Goal: Transaction & Acquisition: Purchase product/service

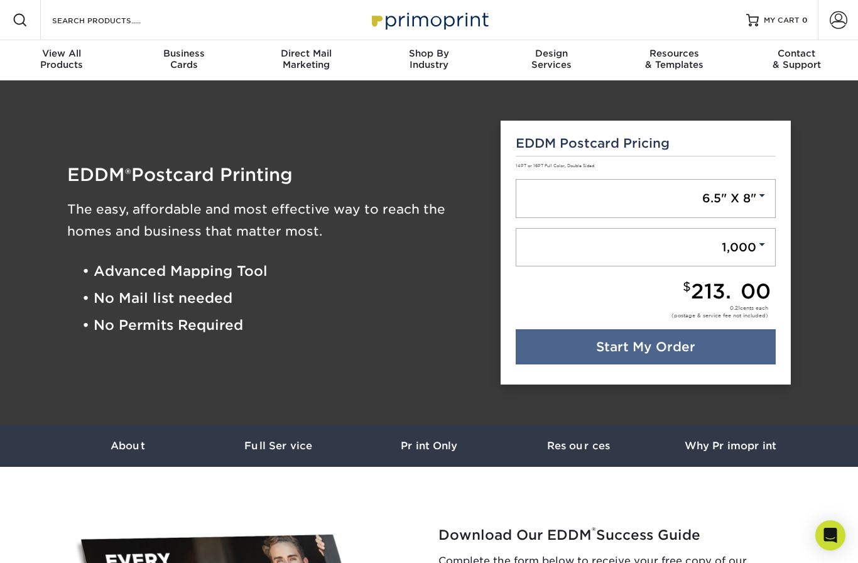
click at [759, 199] on span at bounding box center [761, 195] width 11 height 11
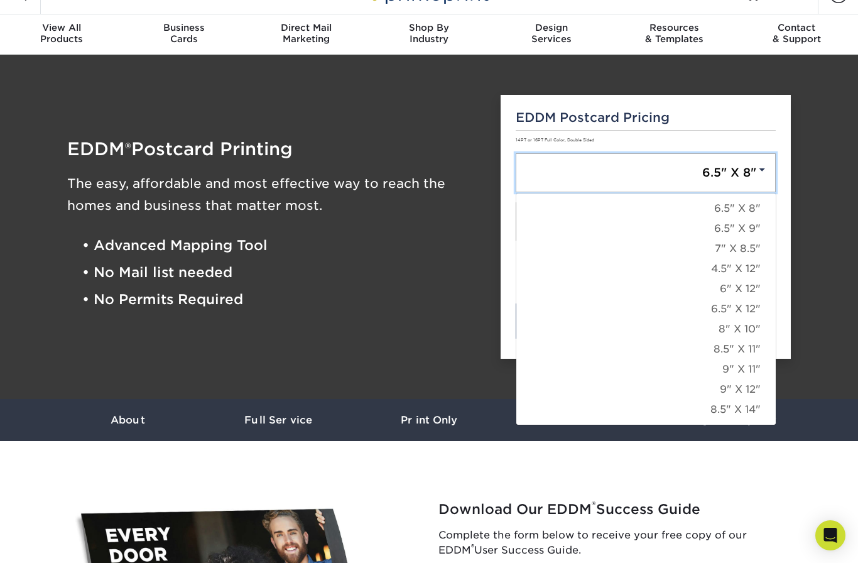
scroll to position [28, 0]
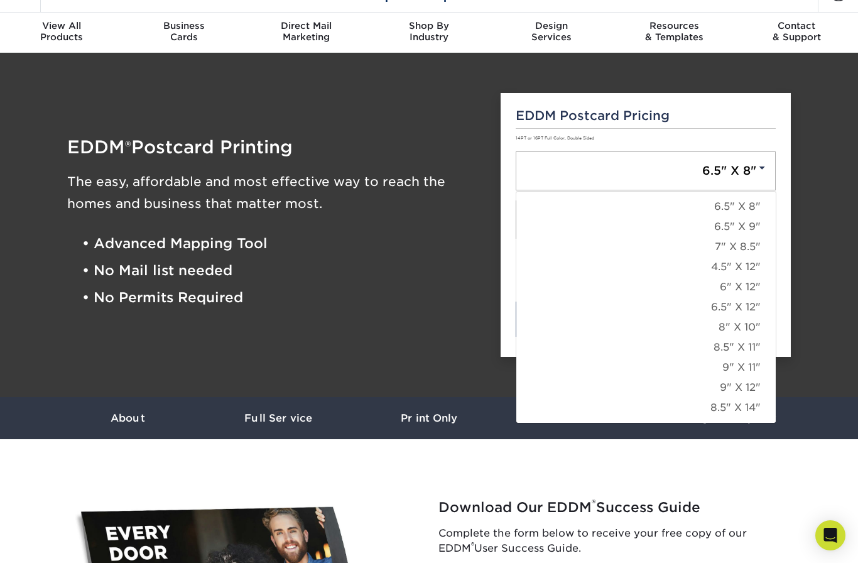
click at [750, 303] on link "6.5" X 12"" at bounding box center [645, 307] width 259 height 20
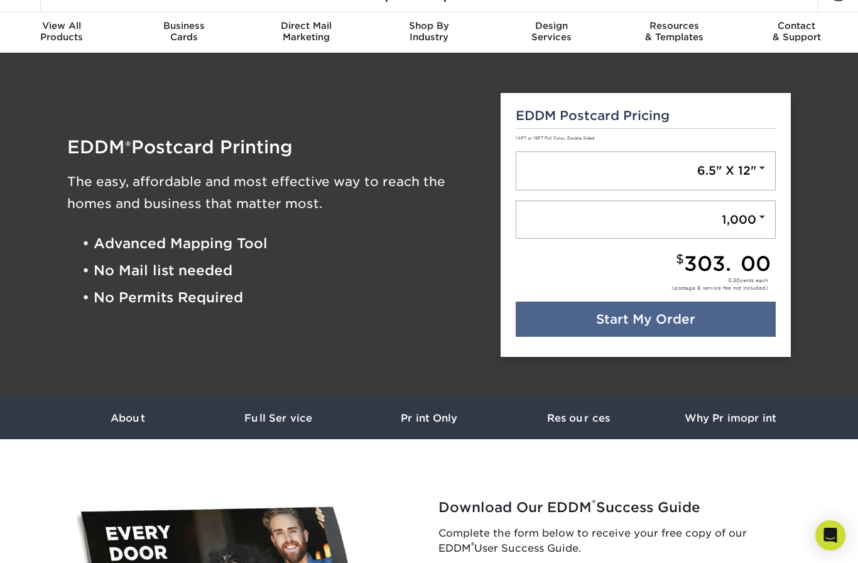
click at [753, 217] on link "1,000" at bounding box center [646, 219] width 261 height 39
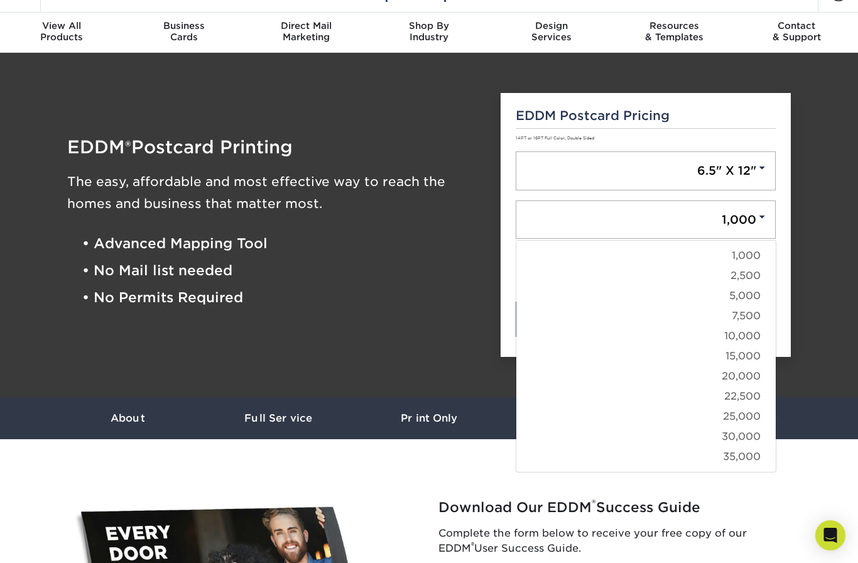
click at [752, 337] on link "10,000" at bounding box center [645, 336] width 259 height 20
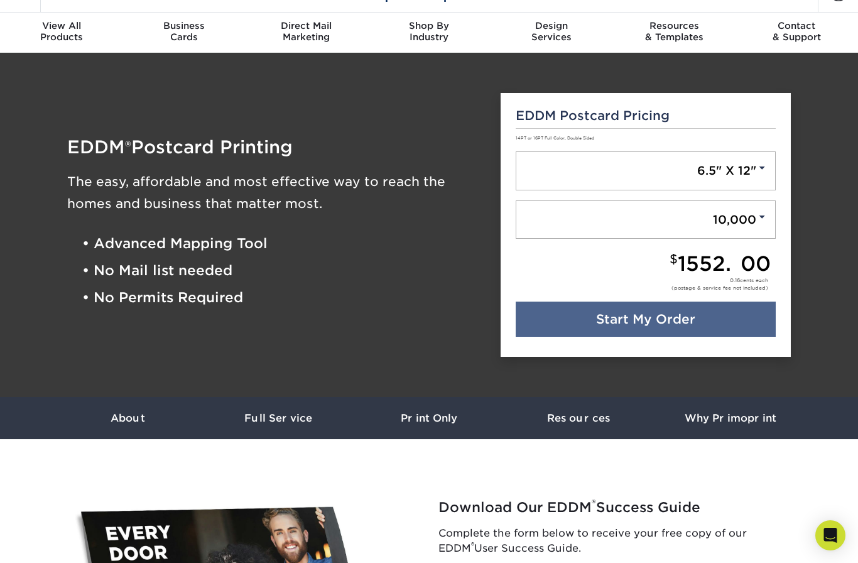
click at [680, 320] on link "Start My Order" at bounding box center [646, 318] width 261 height 35
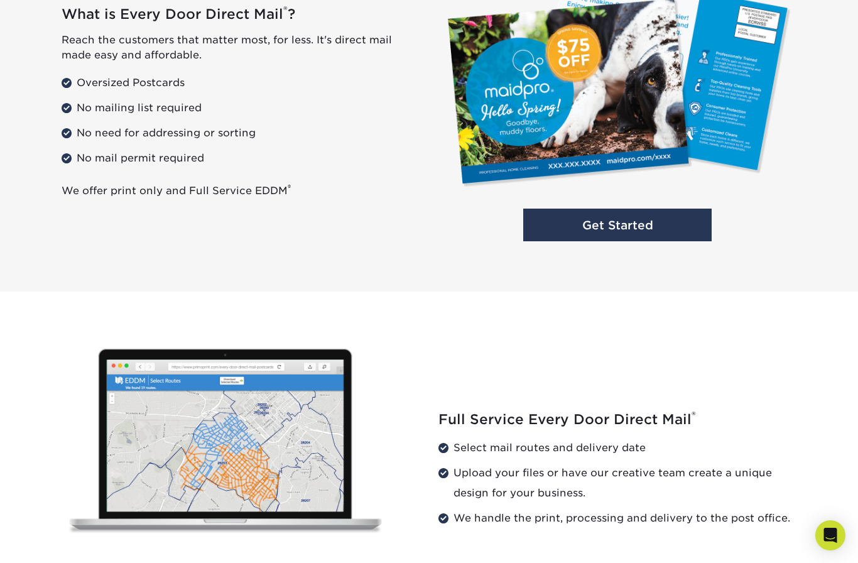
scroll to position [982, 0]
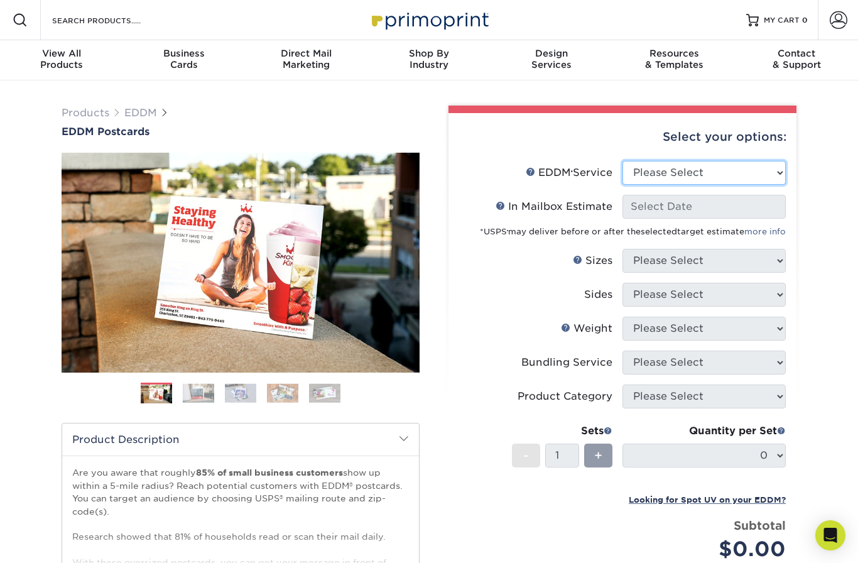
click at [764, 168] on select "Please Select Full Service Print Only" at bounding box center [703, 173] width 163 height 24
select select "full_service"
select select "-1"
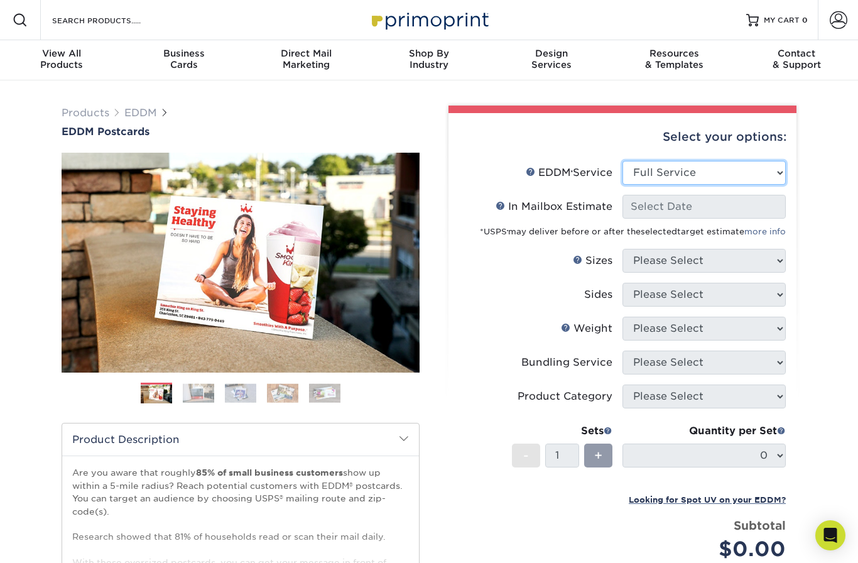
select select "-1"
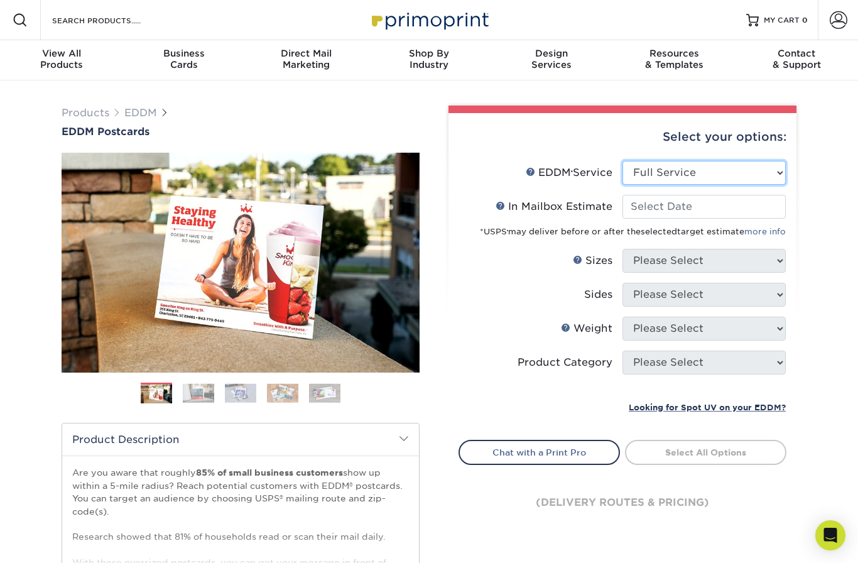
click at [769, 176] on select "Please Select Full Service Print Only" at bounding box center [703, 173] width 163 height 24
select select "print_only"
select select "-1"
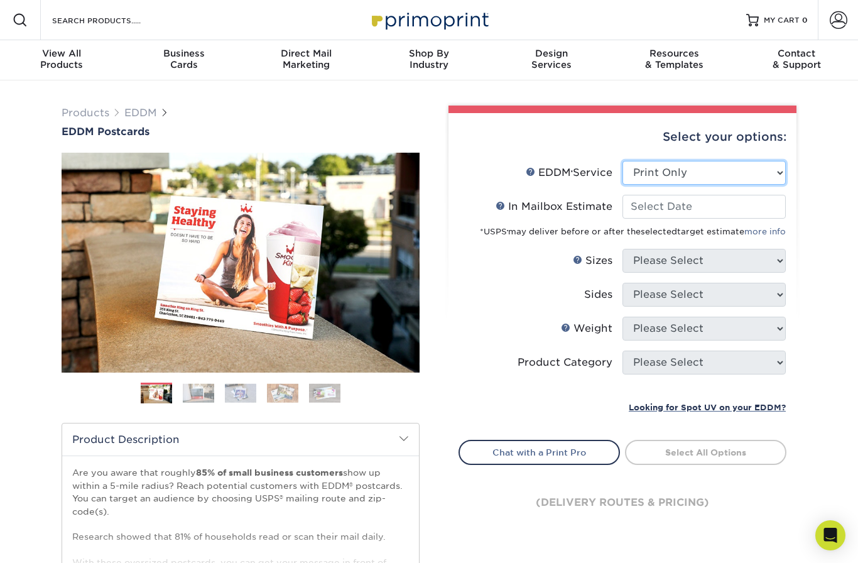
select select "-1"
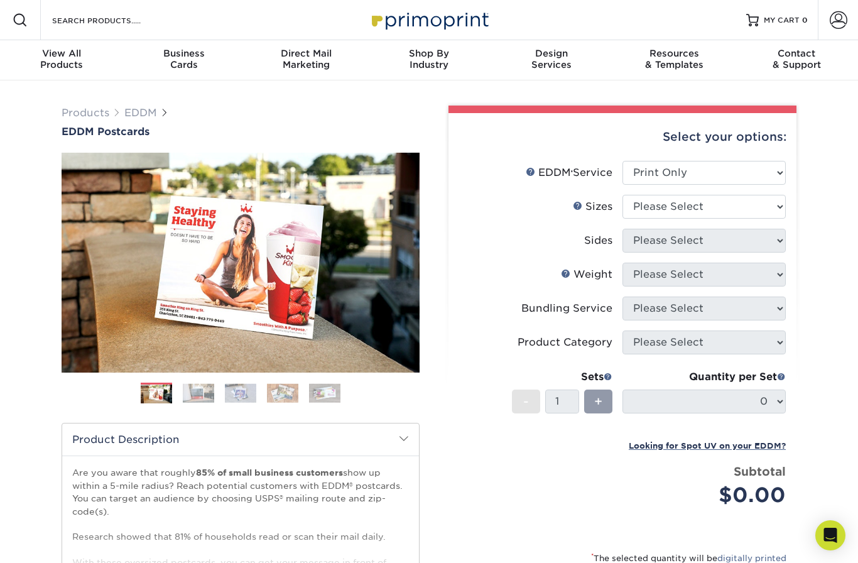
click at [770, 208] on select "Please Select 4.5" x 12" 6" x 12" 6.5" x 8" 6.5" x 9" 6.5" x 12" 7" x 8.5" 8" x…" at bounding box center [703, 207] width 163 height 24
select select "6.50x12.00"
click at [769, 241] on select "Please Select Print Both Sides Print Front Only" at bounding box center [703, 241] width 163 height 24
select select "13abbda7-1d64-4f25-8bb2-c179b224825d"
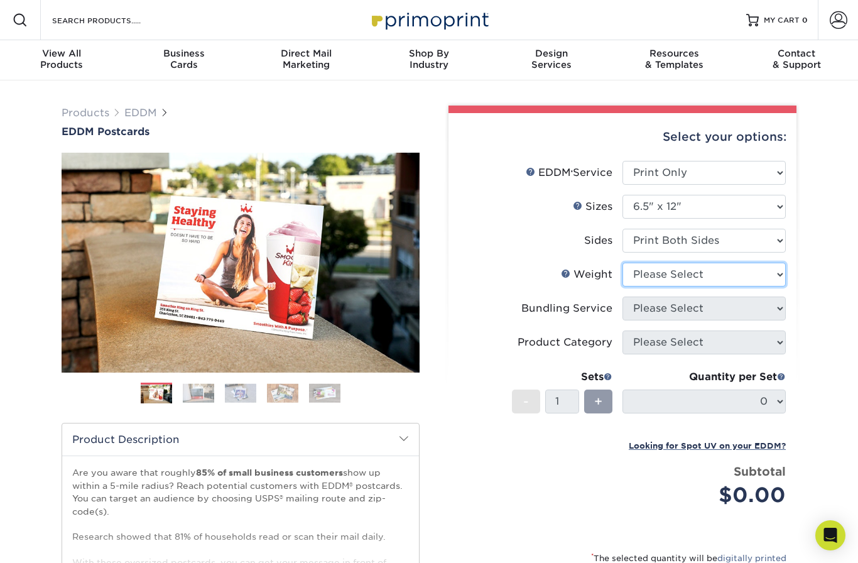
click at [773, 274] on select "Please Select 14PT 16PT" at bounding box center [703, 275] width 163 height 24
select select "14PT"
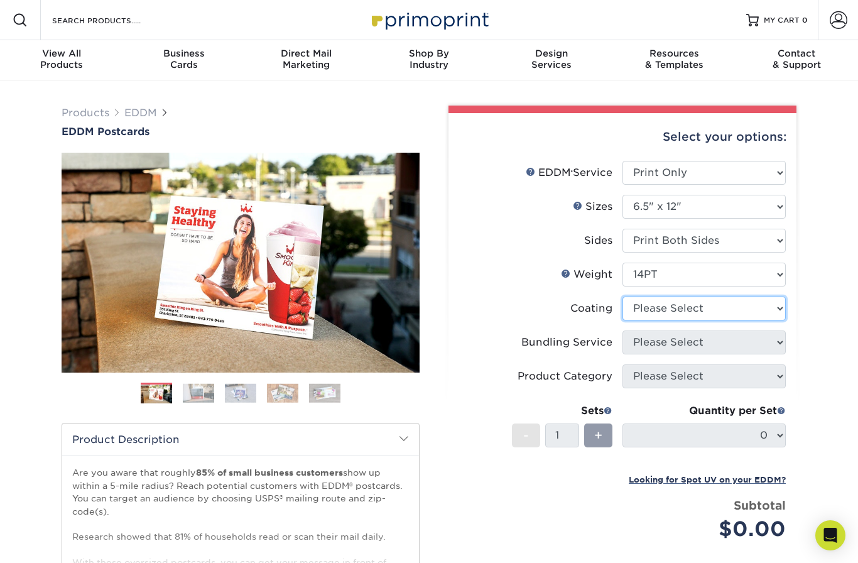
click at [765, 306] on select at bounding box center [703, 308] width 163 height 24
select select "ae367451-b2b8-45df-a344-0f05b6a12993"
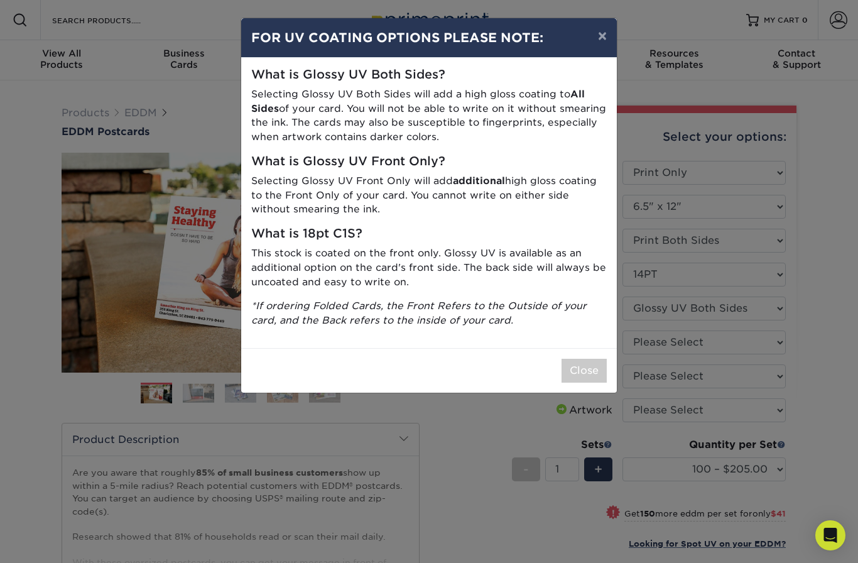
click at [585, 364] on button "Close" at bounding box center [584, 371] width 45 height 24
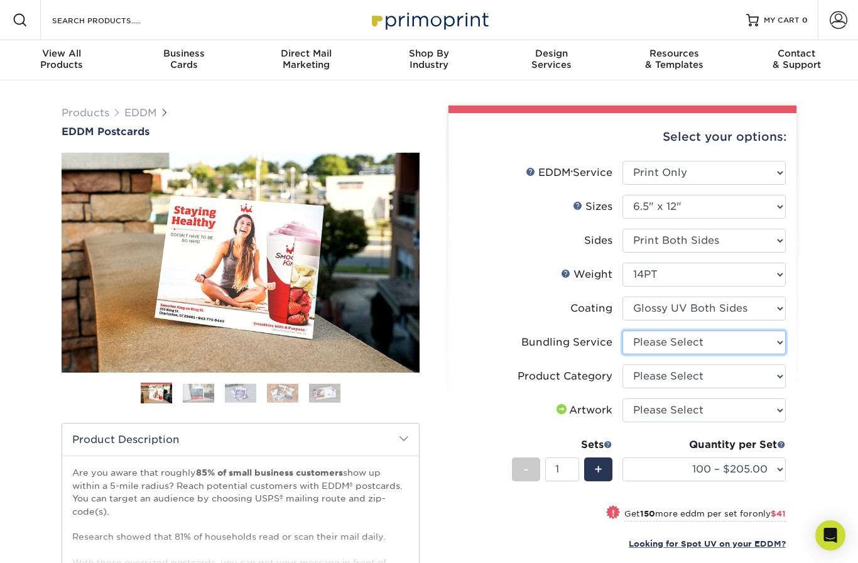
click at [769, 343] on select "Please Select No Bundling Services Yes, Bundles of 50 (+2 Days) Yes, Bundles of…" at bounding box center [703, 342] width 163 height 24
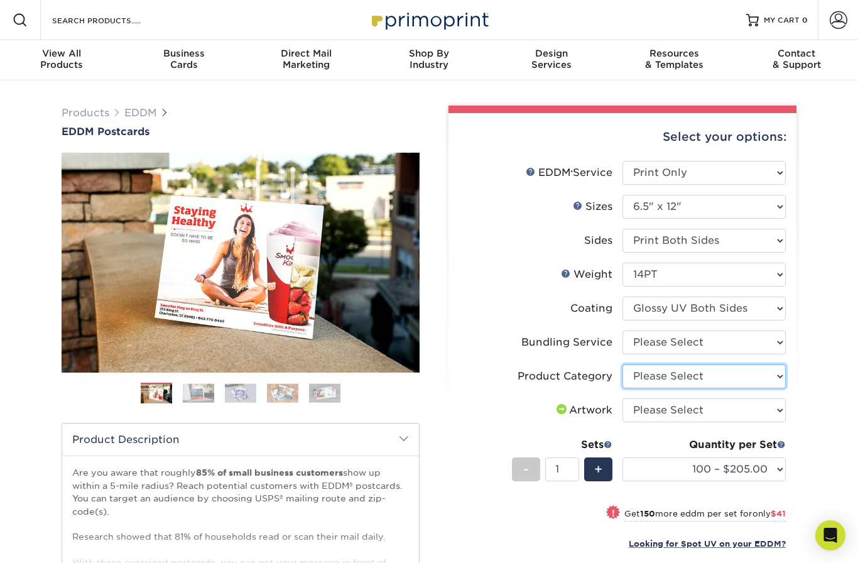
click at [768, 373] on select "Please Select Postcards" at bounding box center [703, 376] width 163 height 24
select select "9b7272e0-d6c8-4c3c-8e97-d3a1bcdab858"
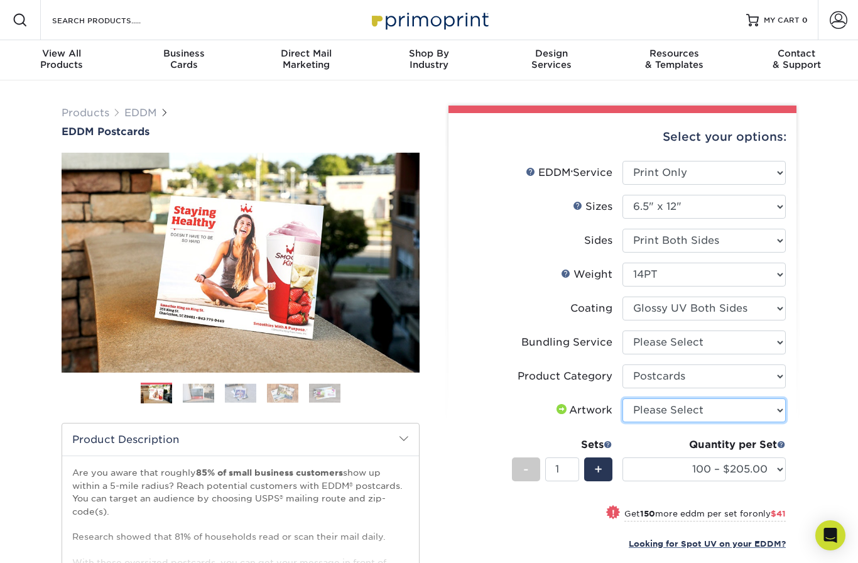
click at [761, 411] on select "Please Select I will upload files I need a design - $150" at bounding box center [703, 410] width 163 height 24
select select "upload"
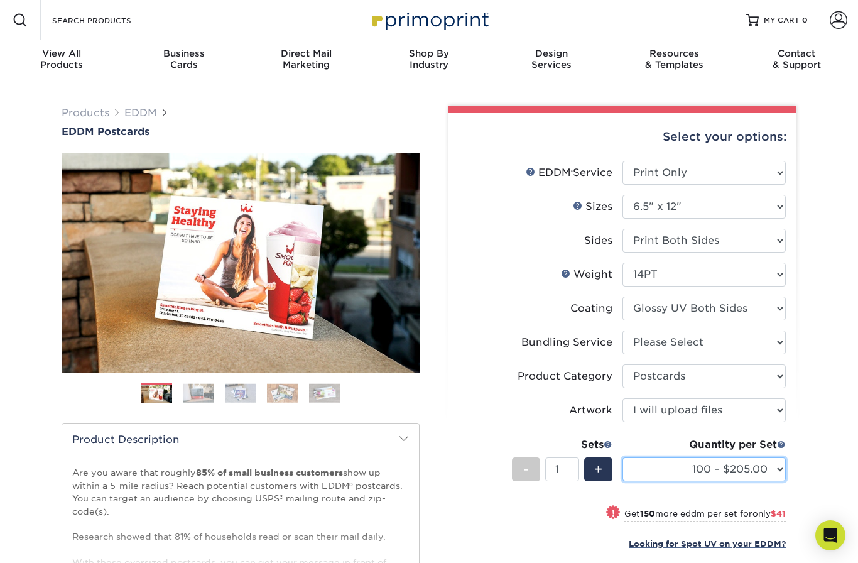
click at [757, 469] on select "100 – $205.00 250 – $246.00 500 – $270.00 1000 – $303.00 2500 – $518.00 5000 – …" at bounding box center [703, 469] width 163 height 24
select select "10000 – $1552.00"
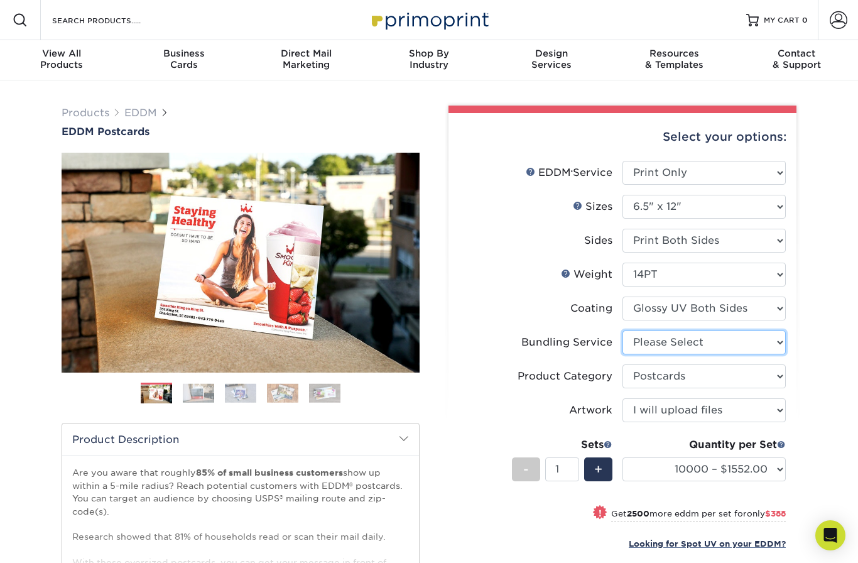
click at [776, 338] on select "Please Select No Bundling Services Yes, Bundles of 50 (+2 Days) Yes, Bundles of…" at bounding box center [703, 342] width 163 height 24
select select "5d566e05-ffea-4705-a23f-95bd227f1370"
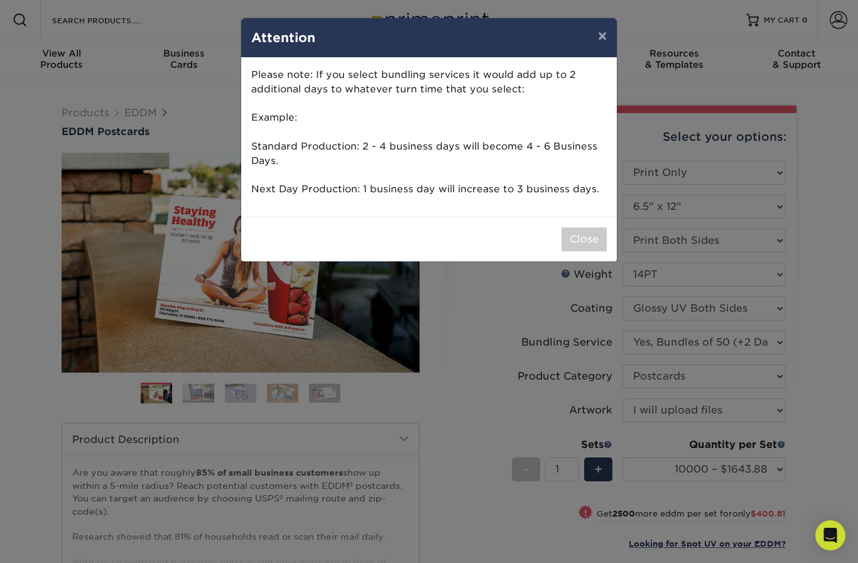
click at [578, 234] on button "Close" at bounding box center [584, 239] width 45 height 24
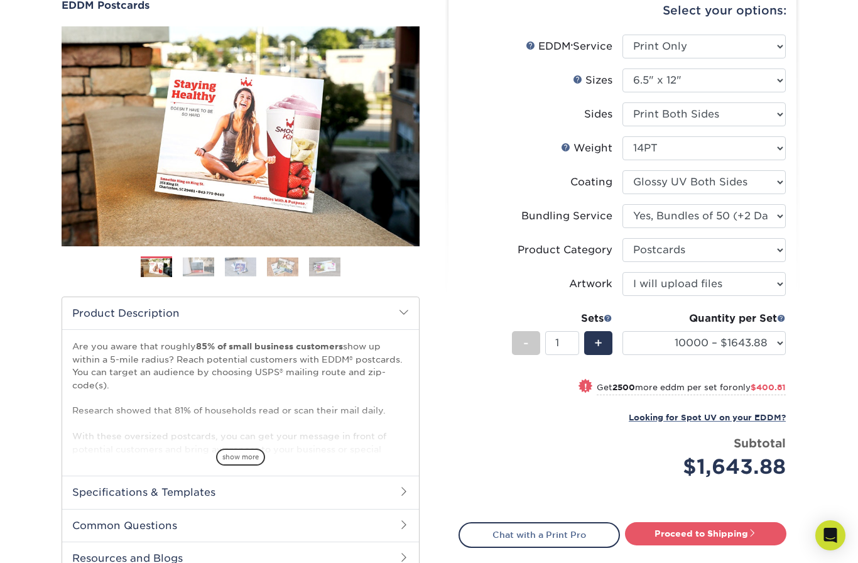
scroll to position [135, 0]
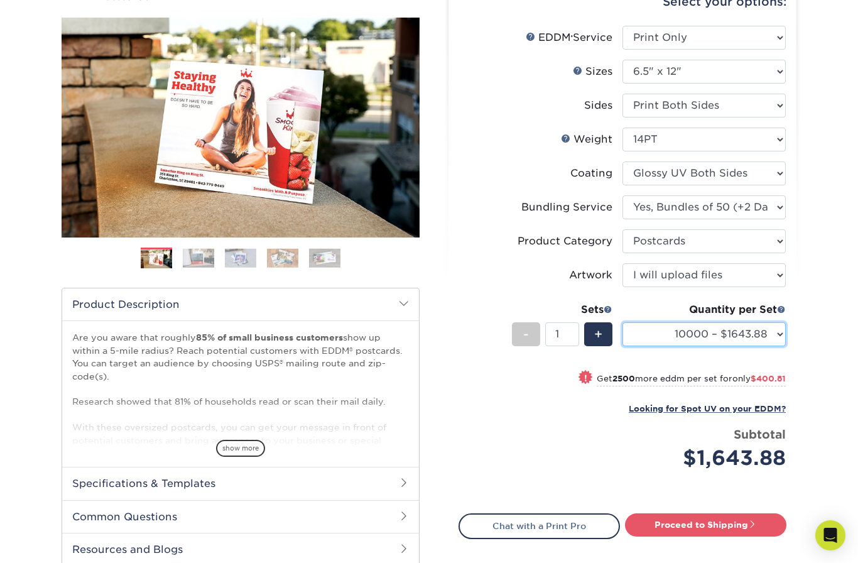
click at [774, 334] on select "100 – $229.38 250 – $270.38 500 – $297.30 1000 – $332.90 2500 – $563.00 5000 – …" at bounding box center [703, 334] width 163 height 24
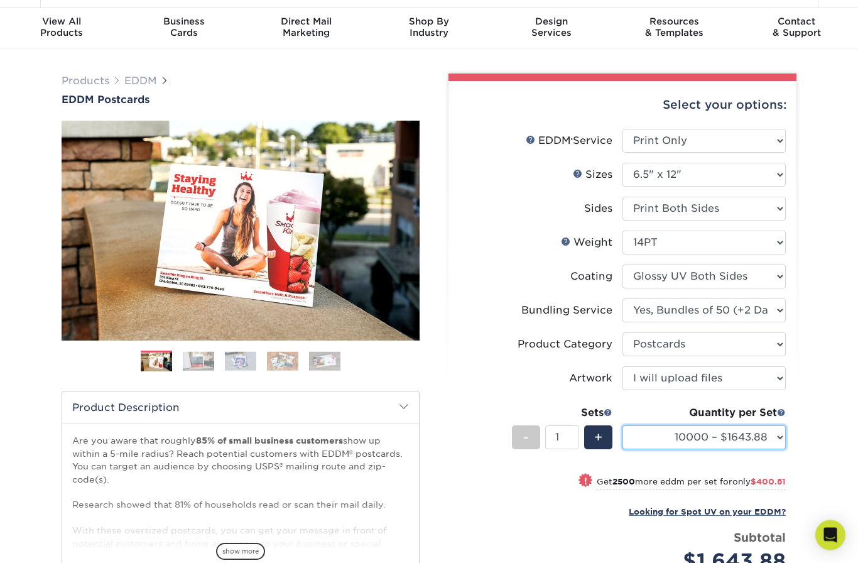
scroll to position [23, 0]
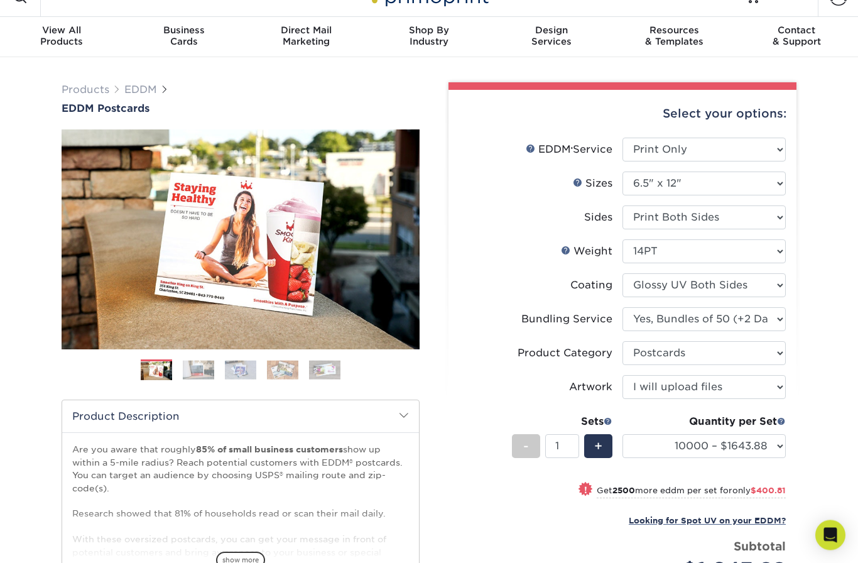
click at [774, 142] on select "Please Select Full Service Print Only" at bounding box center [703, 150] width 163 height 24
select select "full_service"
select select "-1"
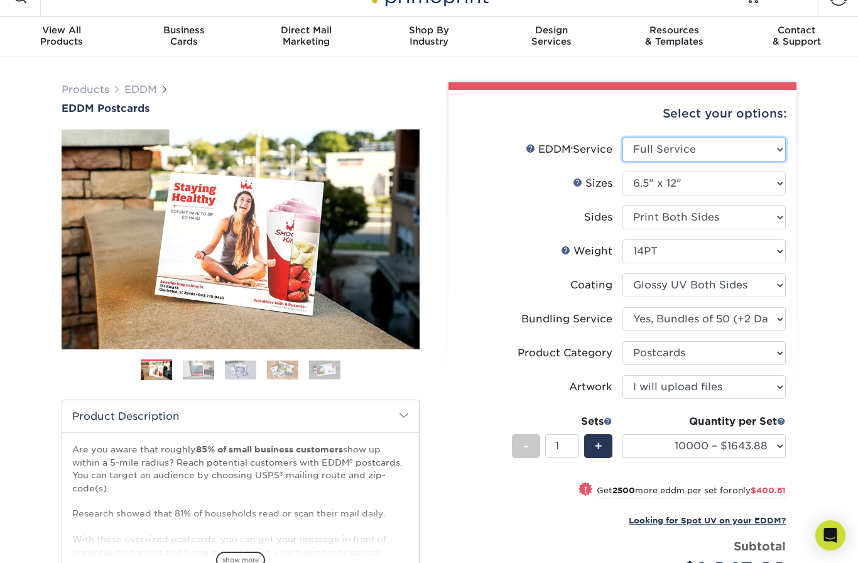
select select "-1"
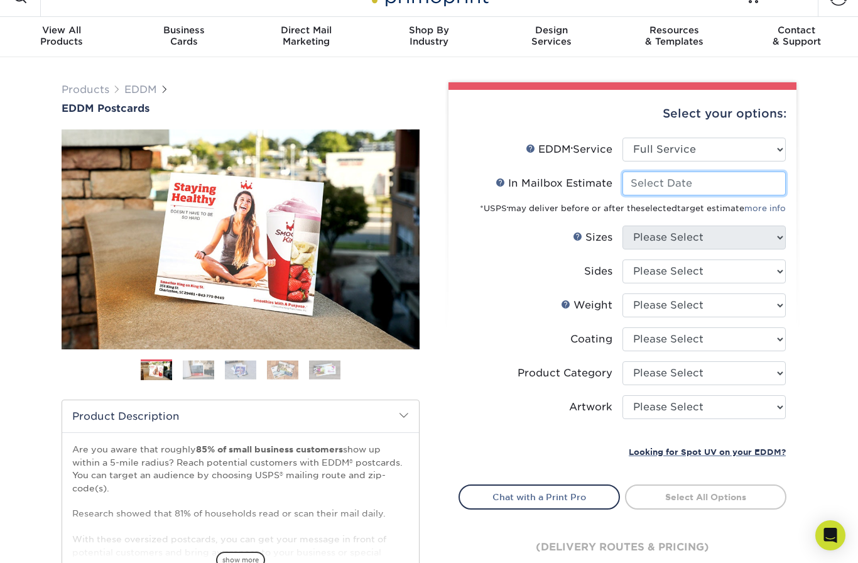
click at [759, 185] on input "In Mailbox Estimate Help In Mailbox Estimate" at bounding box center [703, 183] width 163 height 24
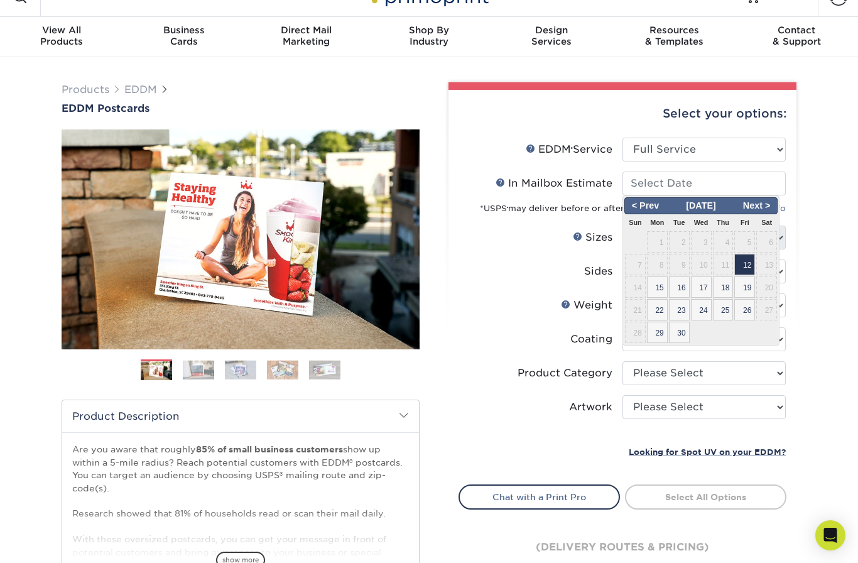
click at [663, 289] on span "15" at bounding box center [657, 286] width 21 height 21
type input "2025-09-15"
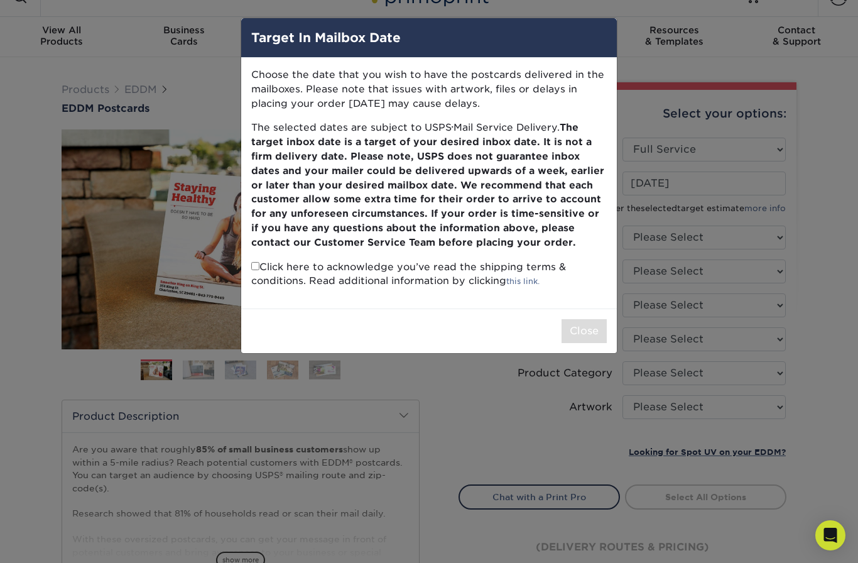
click at [262, 252] on div "Choose the date that you wish to have the postcards delivered in the mailboxes.…" at bounding box center [429, 183] width 376 height 251
click at [259, 253] on div "Choose the date that you wish to have the postcards delivered in the mailboxes.…" at bounding box center [429, 183] width 376 height 251
click at [258, 262] on input "checkbox" at bounding box center [255, 266] width 8 height 8
checkbox input "true"
click at [582, 327] on button "Close" at bounding box center [584, 331] width 45 height 24
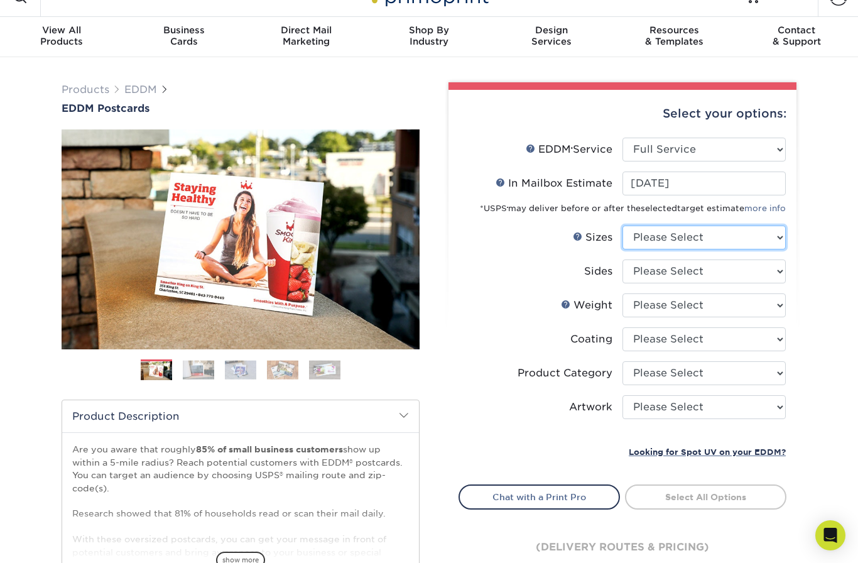
click at [774, 237] on select "Please Select 4.5" x 12" 6" x 12" 6.5" x 8" 6.5" x 9" 6.5" x 12" 7" x 8.5" 8" x…" at bounding box center [703, 237] width 163 height 24
select select "6.50x12.00"
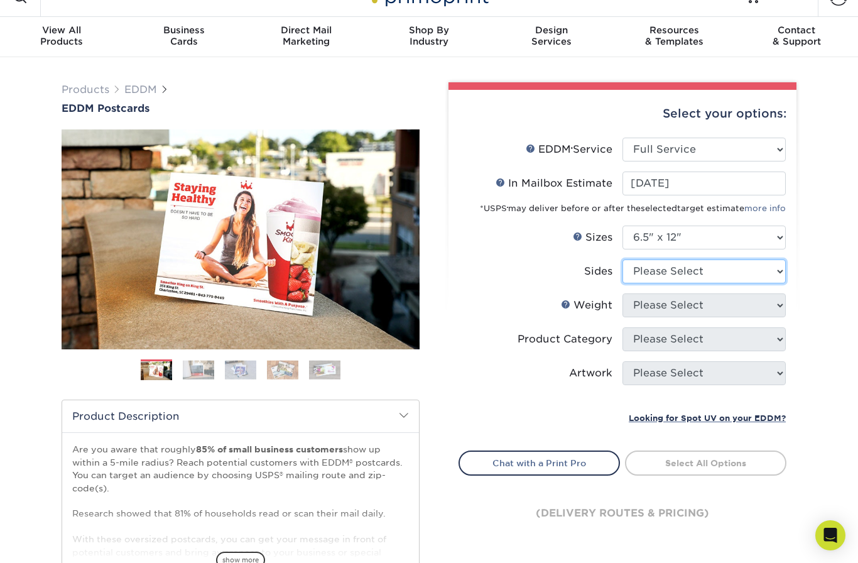
click at [777, 271] on select "Please Select Print Both Sides Print Front Only" at bounding box center [703, 271] width 163 height 24
select select "13abbda7-1d64-4f25-8bb2-c179b224825d"
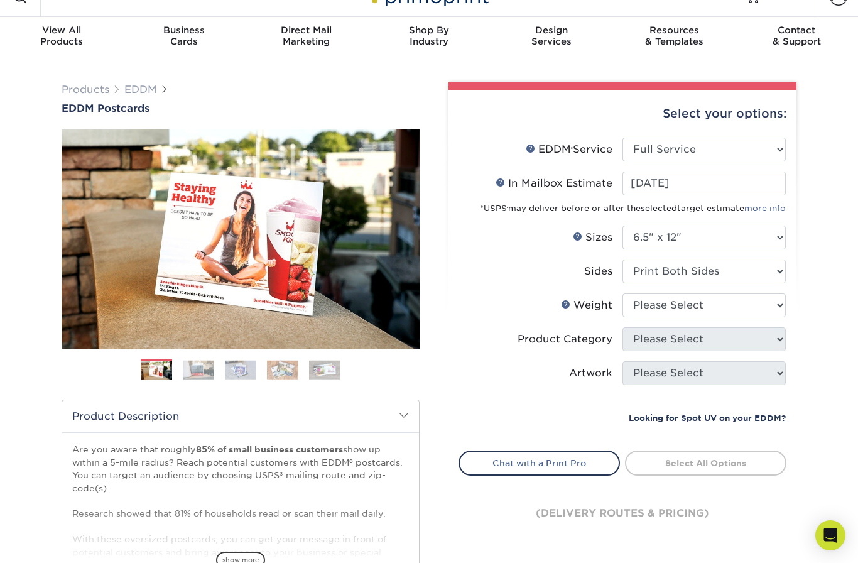
click at [774, 307] on select "Please Select 14PT 16PT" at bounding box center [703, 305] width 163 height 24
select select "14PT"
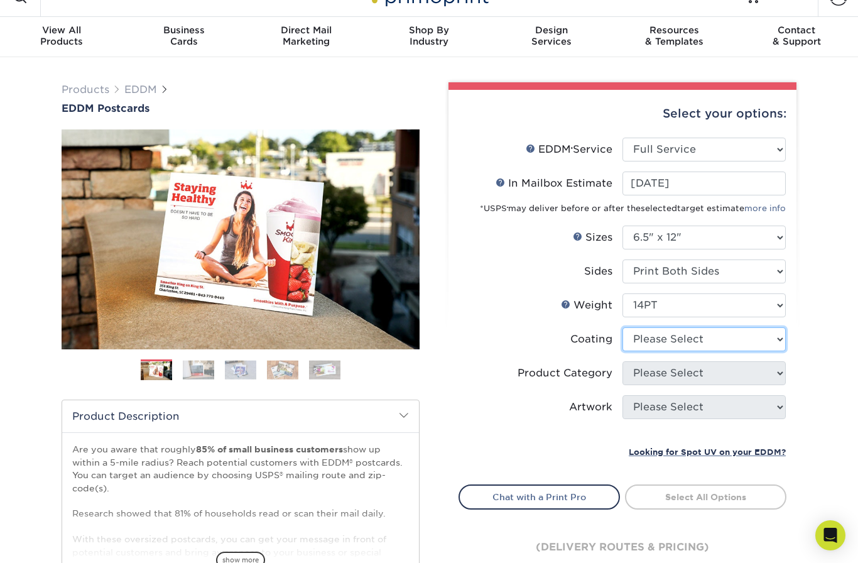
click at [774, 339] on select at bounding box center [703, 339] width 163 height 24
select select "ae367451-b2b8-45df-a344-0f05b6a12993"
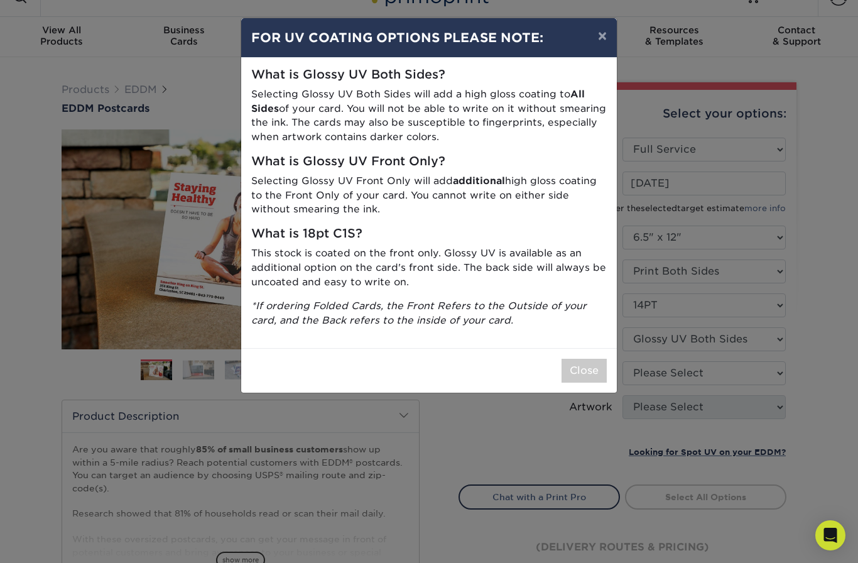
click at [588, 359] on button "Close" at bounding box center [584, 371] width 45 height 24
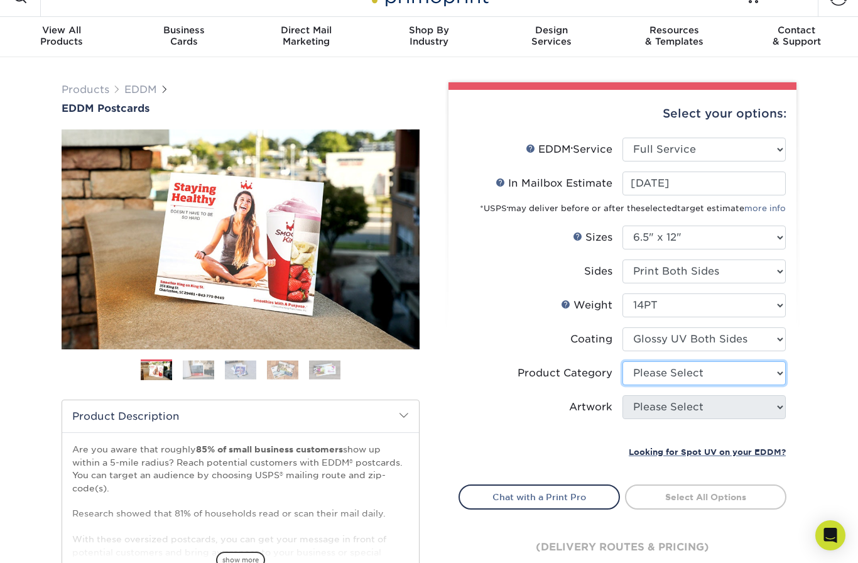
click at [770, 373] on select "Please Select Postcards" at bounding box center [703, 373] width 163 height 24
select select "9b7272e0-d6c8-4c3c-8e97-d3a1bcdab858"
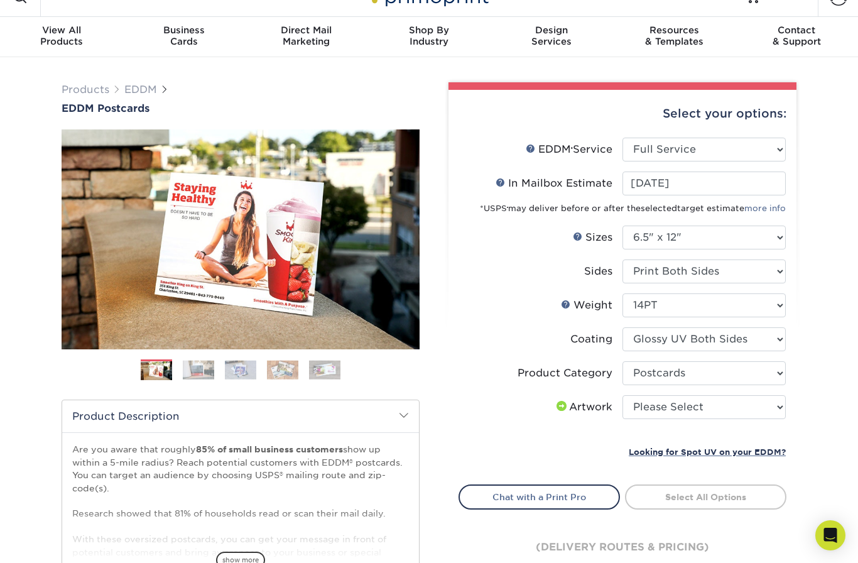
click at [771, 409] on select "Please Select I will upload files I need a design - $150" at bounding box center [703, 407] width 163 height 24
select select "upload"
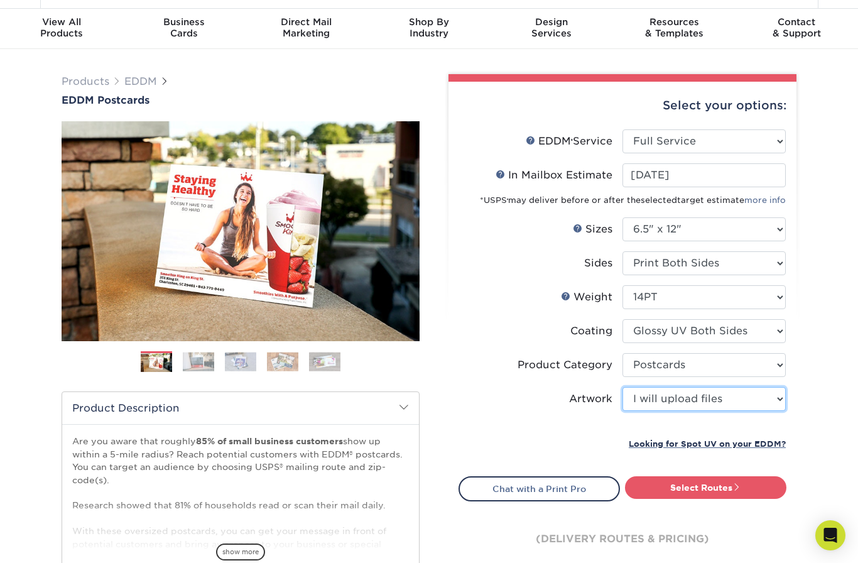
scroll to position [46, 0]
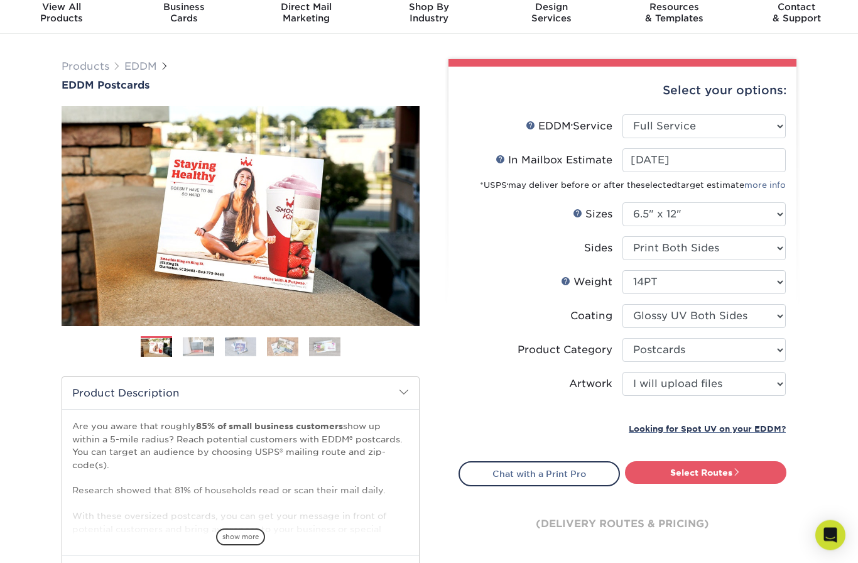
click at [717, 472] on link "Select Routes" at bounding box center [705, 473] width 161 height 23
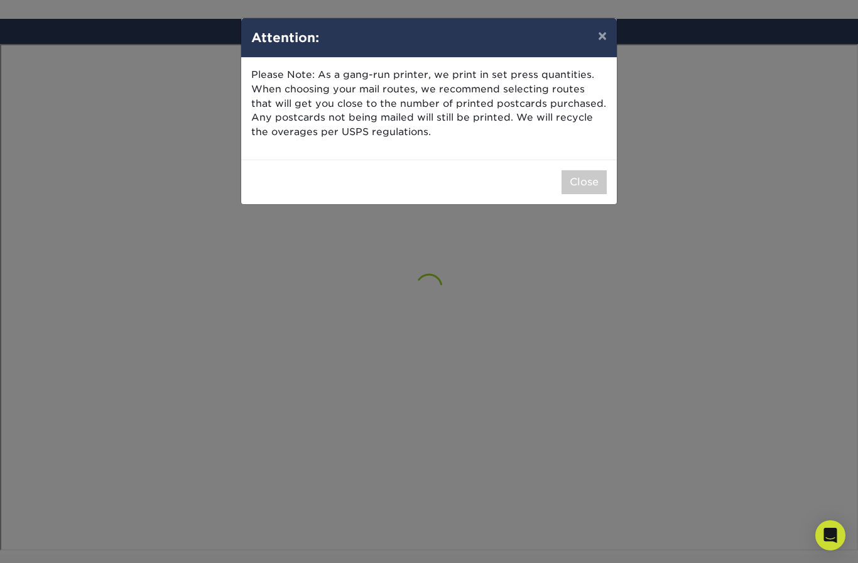
scroll to position [731, 0]
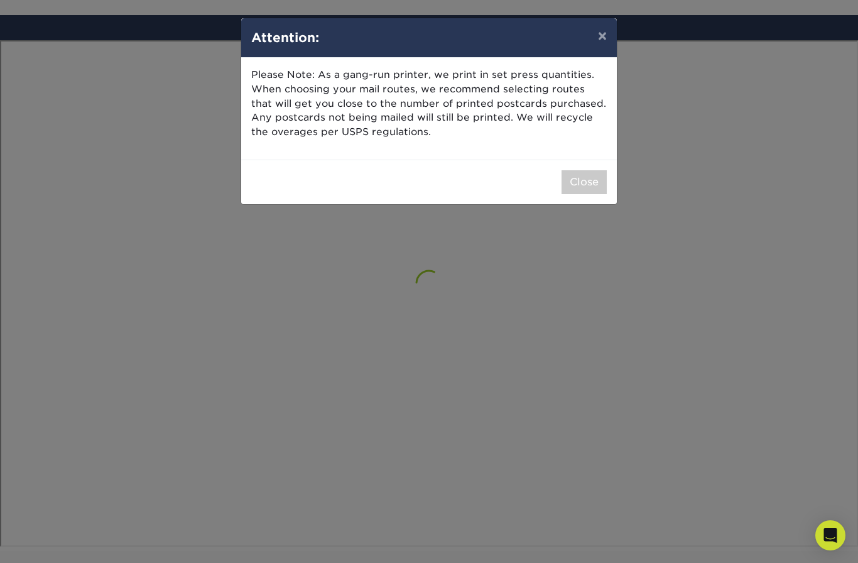
click at [589, 170] on button "Close" at bounding box center [584, 182] width 45 height 24
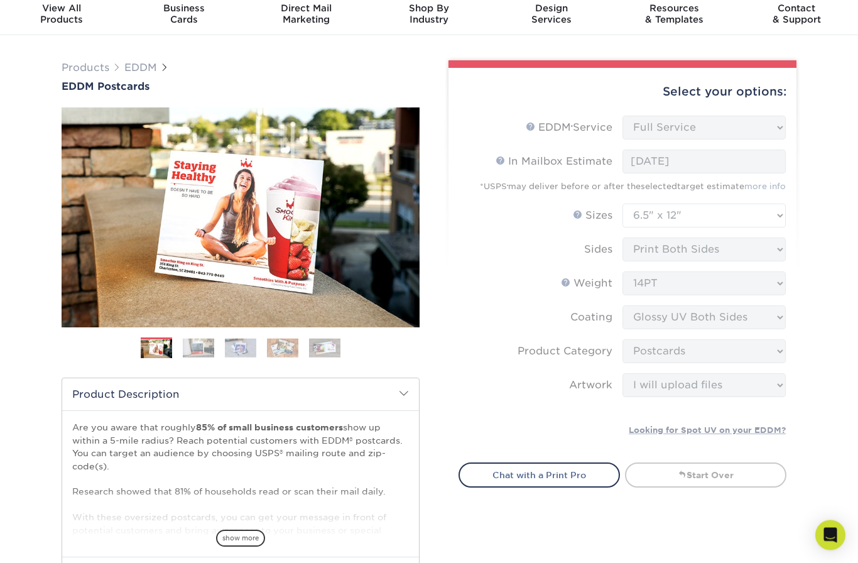
scroll to position [0, 0]
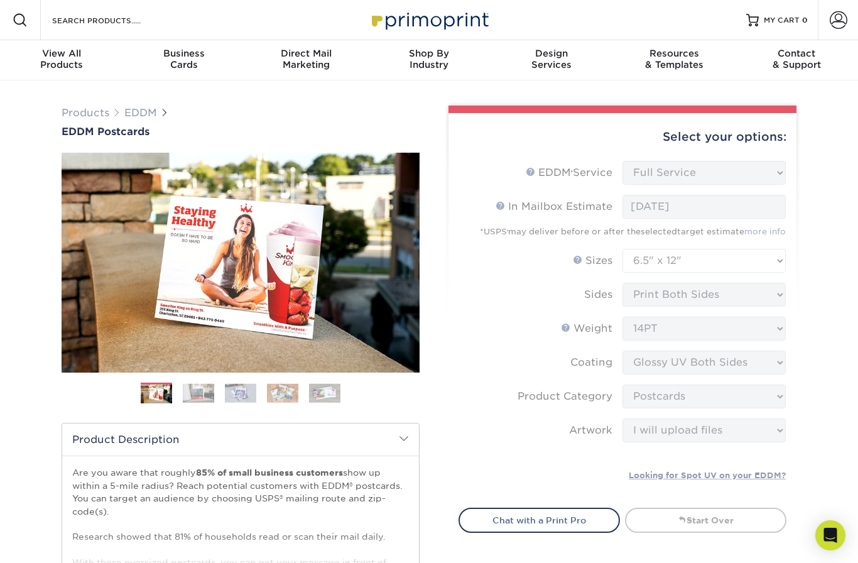
click at [772, 175] on form "EDDM Service Help EDDM ® Service Please Select Full Service Print Only < Prev" at bounding box center [623, 327] width 328 height 332
click at [771, 175] on form "EDDM Service Help EDDM ® Service Please Select Full Service Print Only < Prev" at bounding box center [623, 327] width 328 height 332
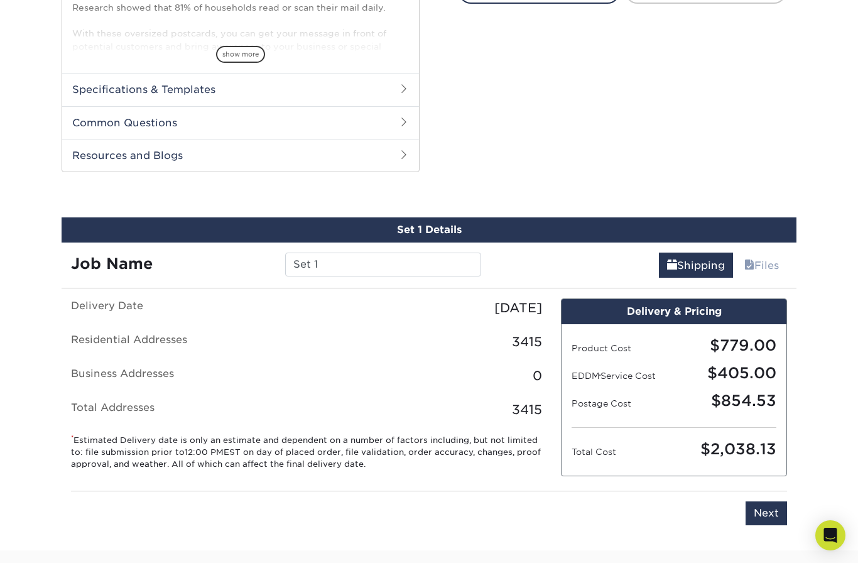
scroll to position [528, 0]
click at [367, 261] on input "Set 1" at bounding box center [382, 265] width 195 height 24
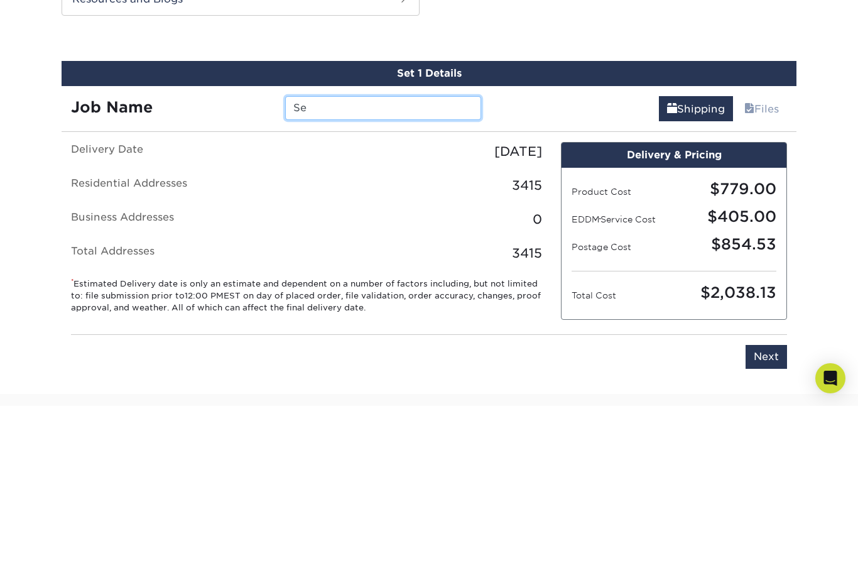
type input "S"
type input "Blaine"
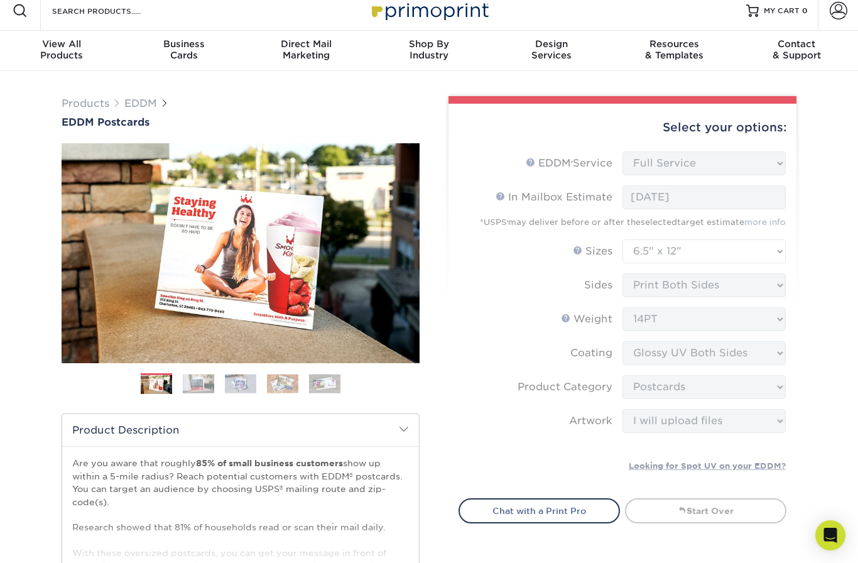
scroll to position [0, 0]
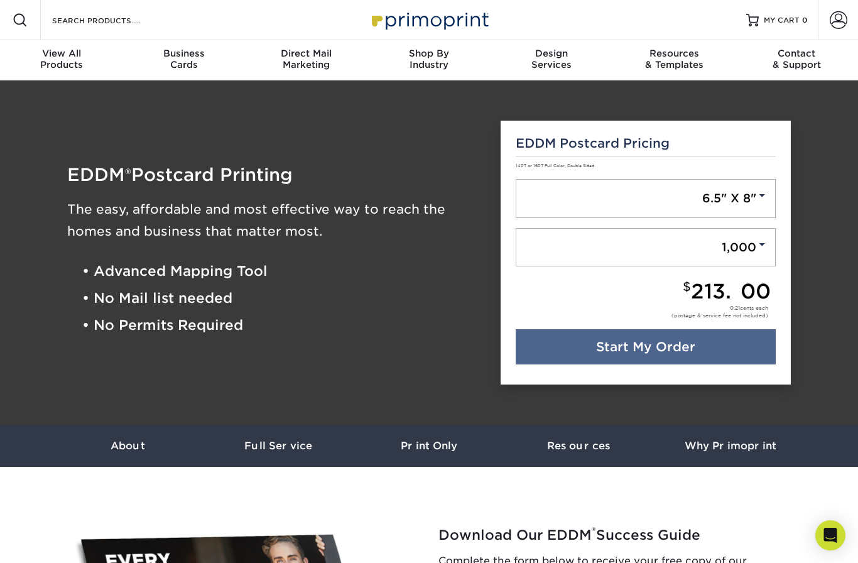
click at [747, 197] on link "6.5" X 8"" at bounding box center [646, 198] width 261 height 39
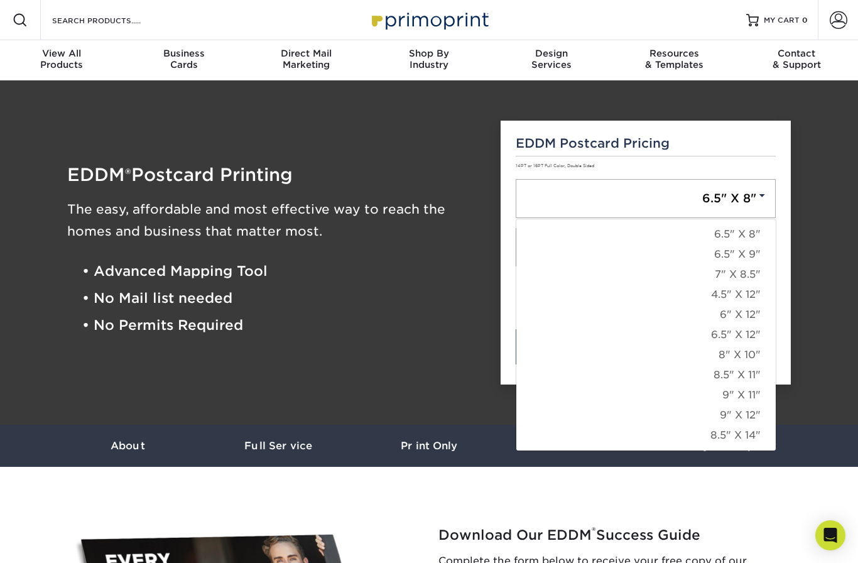
click at [754, 337] on link "6.5" X 12"" at bounding box center [645, 335] width 259 height 20
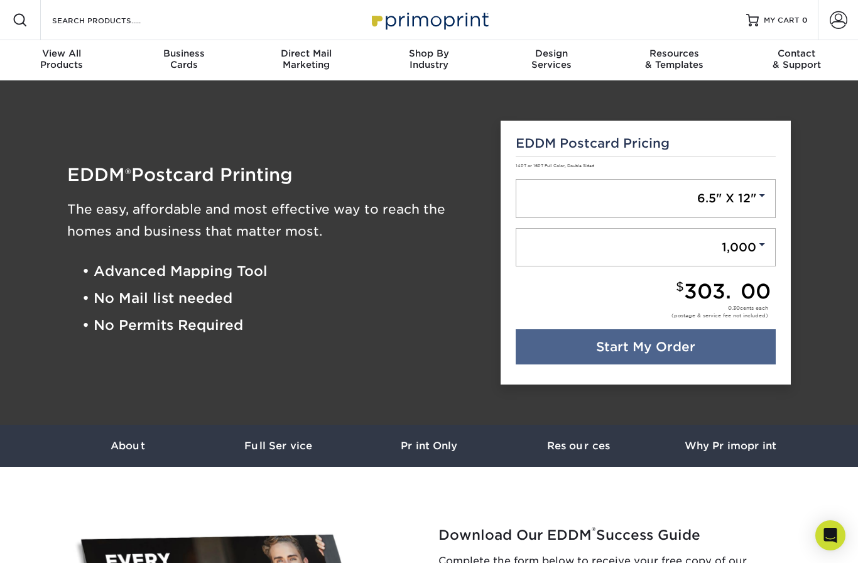
click at [758, 248] on span at bounding box center [761, 244] width 11 height 11
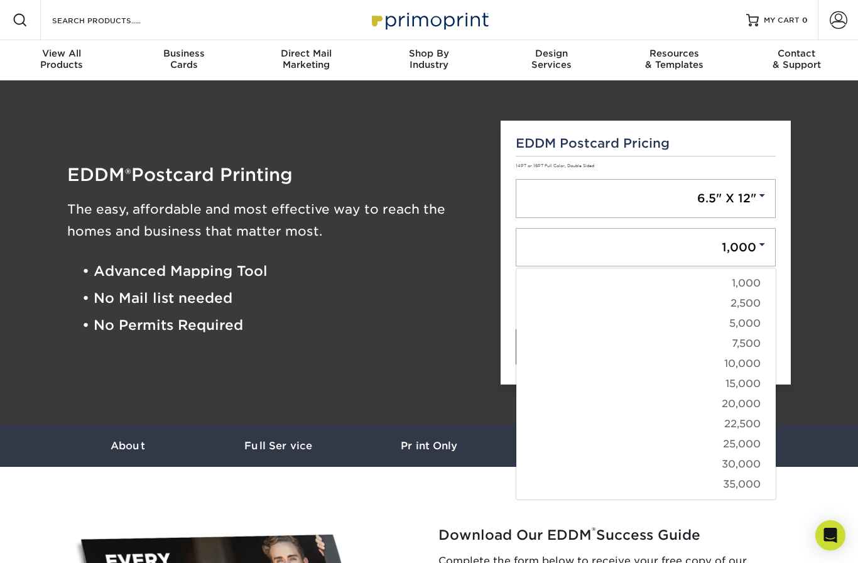
click at [759, 366] on link "10,000" at bounding box center [645, 364] width 259 height 20
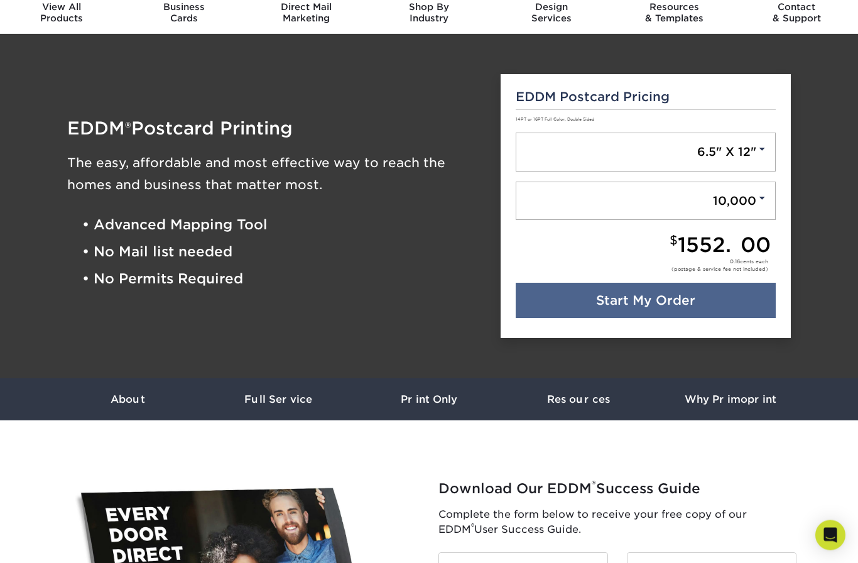
scroll to position [54, 0]
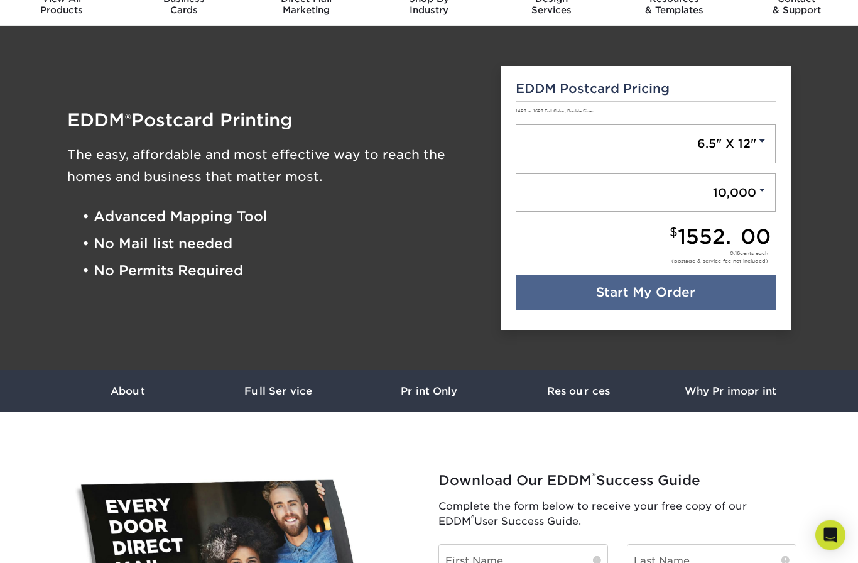
click at [739, 291] on link "Start My Order" at bounding box center [646, 292] width 261 height 35
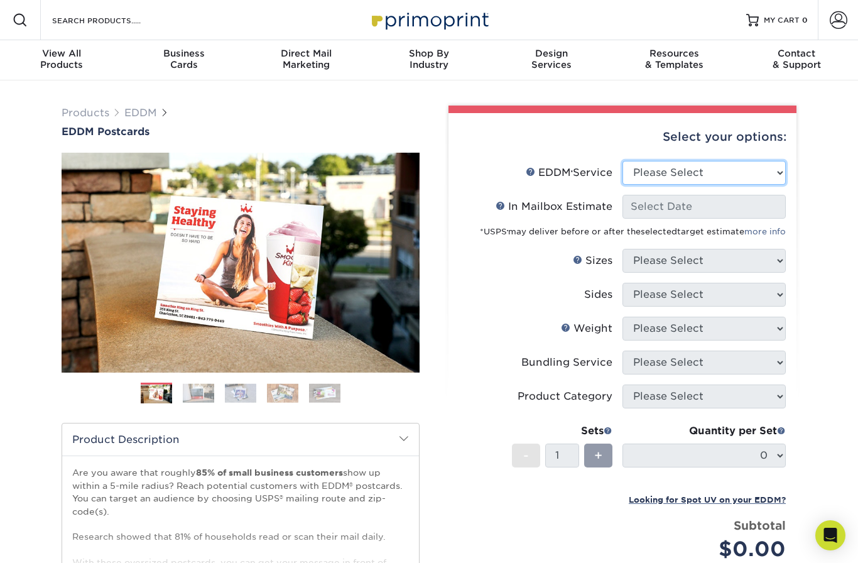
click at [761, 175] on select "Please Select Full Service Print Only" at bounding box center [703, 173] width 163 height 24
select select "print_only"
select select "-1"
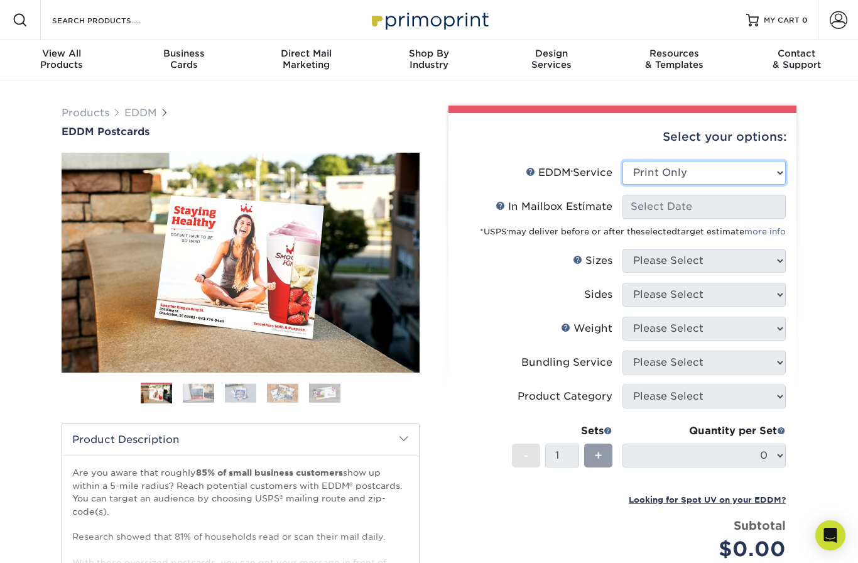
select select "-1"
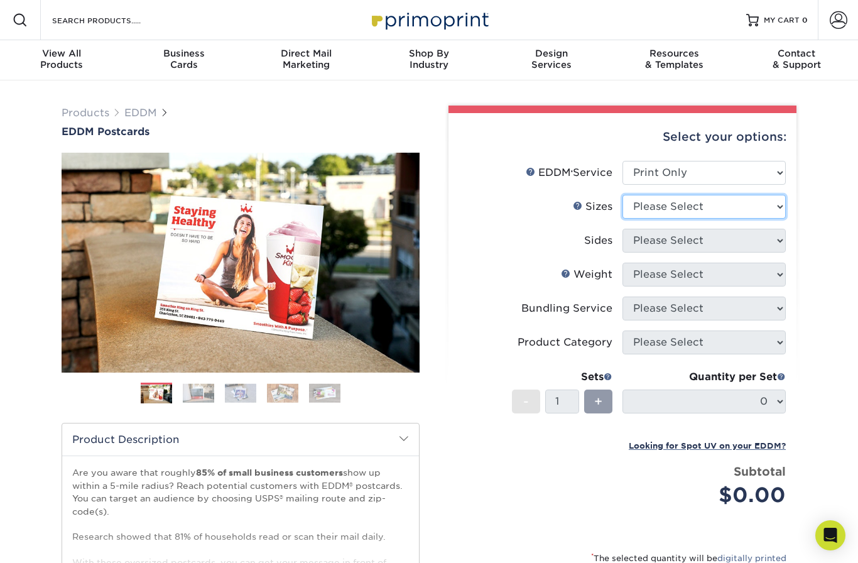
click at [766, 207] on select "Please Select 4.5" x 12" 6" x 12" 6.5" x 8" 6.5" x 9" 6.5" x 12" 7" x 8.5" 8" x…" at bounding box center [703, 207] width 163 height 24
select select "6.50x12.00"
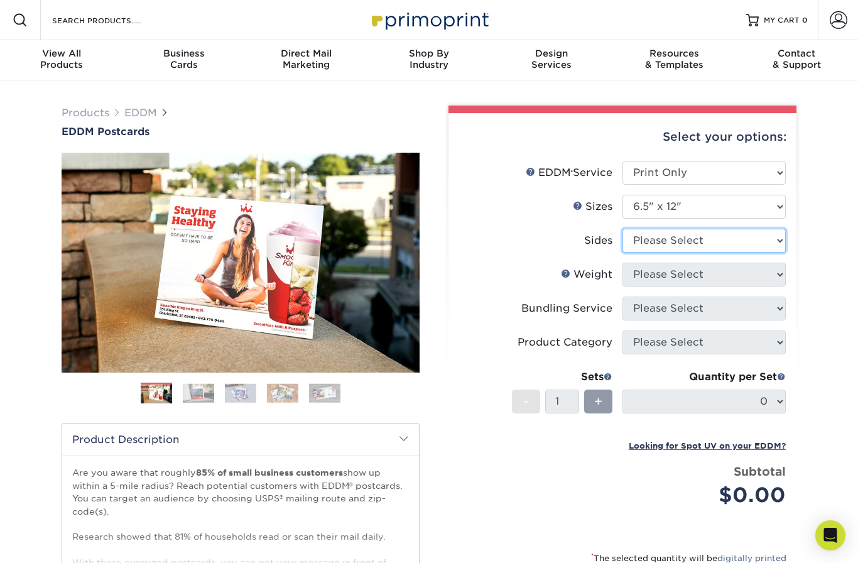
click at [763, 243] on select "Please Select Print Both Sides Print Front Only" at bounding box center [703, 241] width 163 height 24
select select "13abbda7-1d64-4f25-8bb2-c179b224825d"
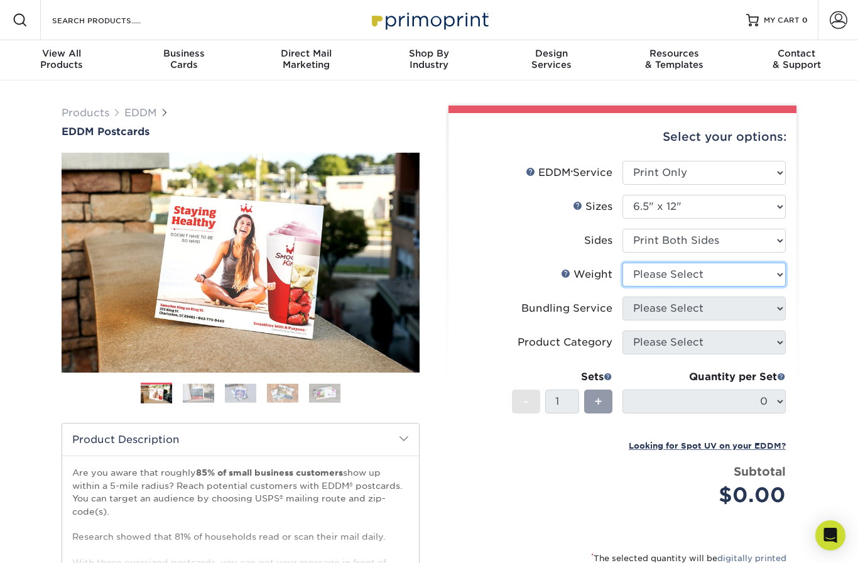
click at [764, 279] on select "Please Select 14PT 16PT" at bounding box center [703, 275] width 163 height 24
select select "14PT"
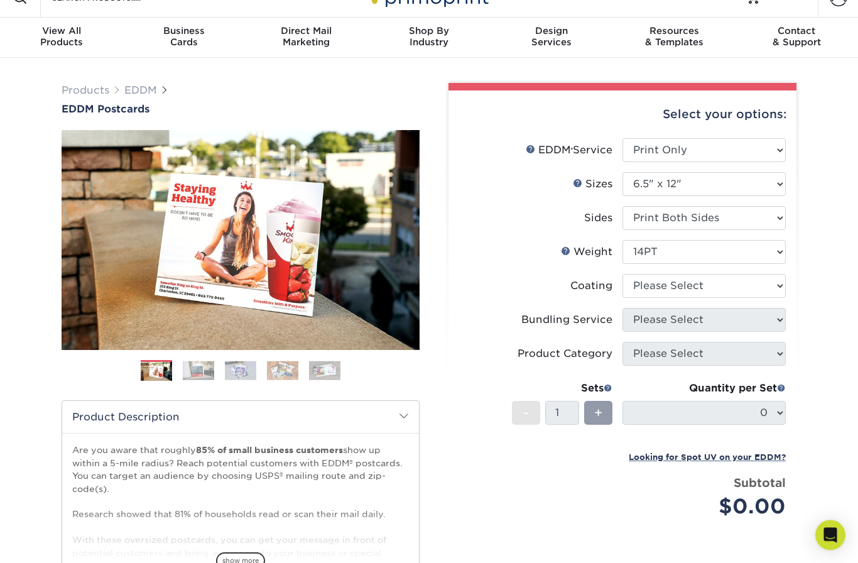
click at [767, 287] on select at bounding box center [703, 286] width 163 height 24
select select "ae367451-b2b8-45df-a344-0f05b6a12993"
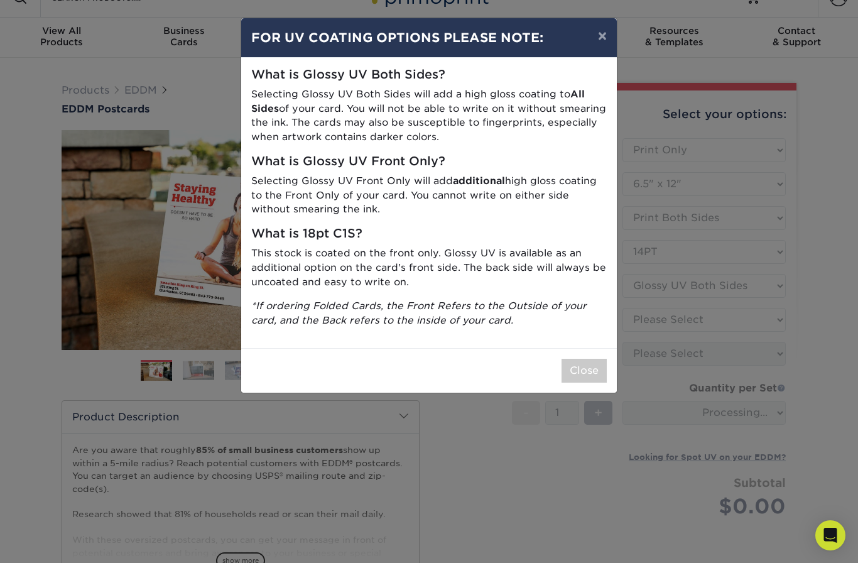
click at [578, 369] on button "Close" at bounding box center [584, 371] width 45 height 24
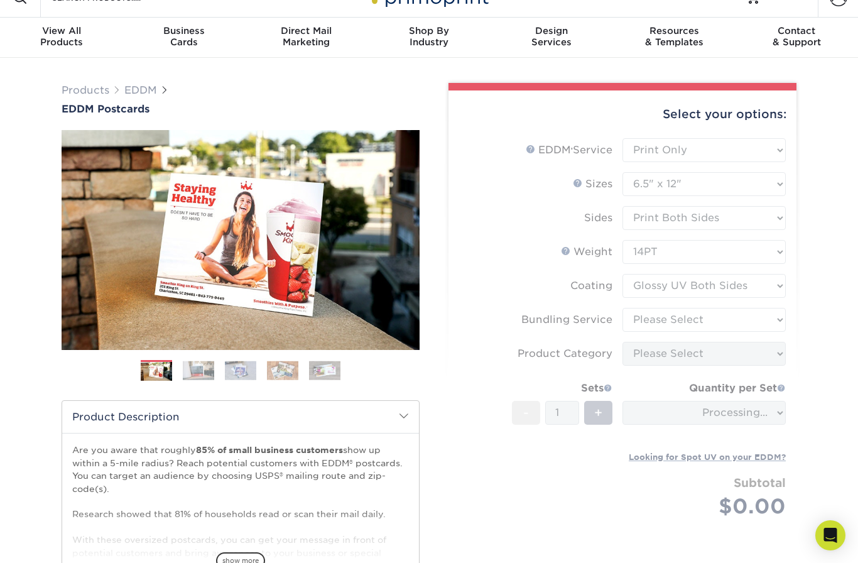
click at [764, 324] on form "EDDM Service Help EDDM ® Service Please Select Full Service Print Only < Prev" at bounding box center [623, 342] width 328 height 409
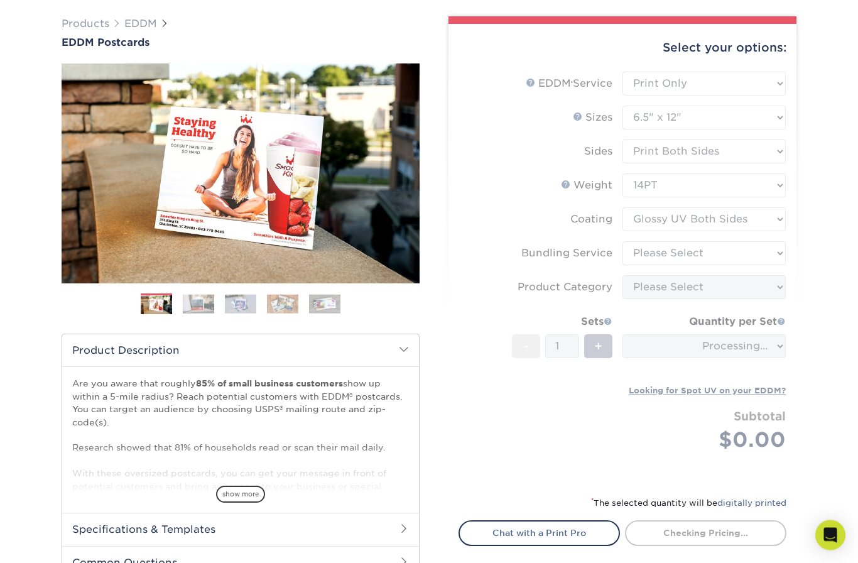
scroll to position [92, 0]
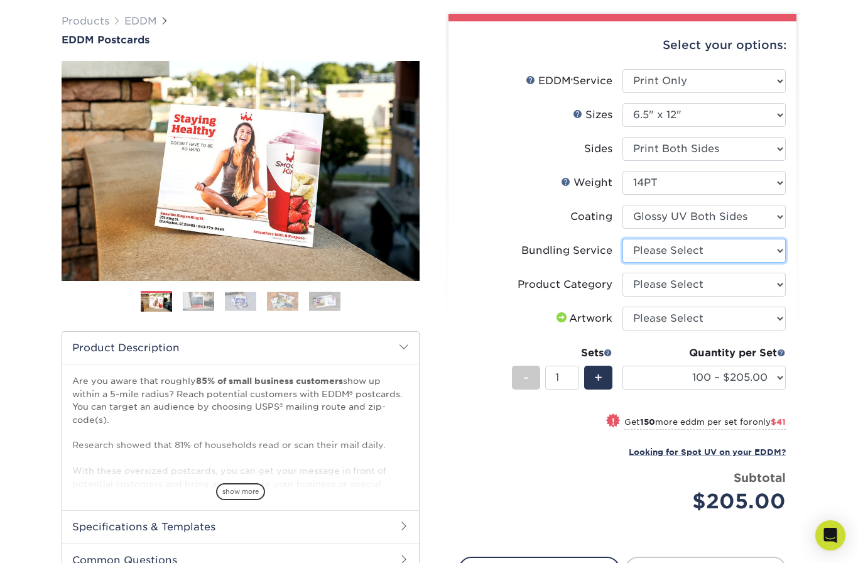
click at [769, 256] on select "Please Select No Bundling Services Yes, Bundles of 50 (+2 Days) Yes, Bundles of…" at bounding box center [703, 251] width 163 height 24
select select "58689abb-25c0-461c-a4c3-a80b627d6649"
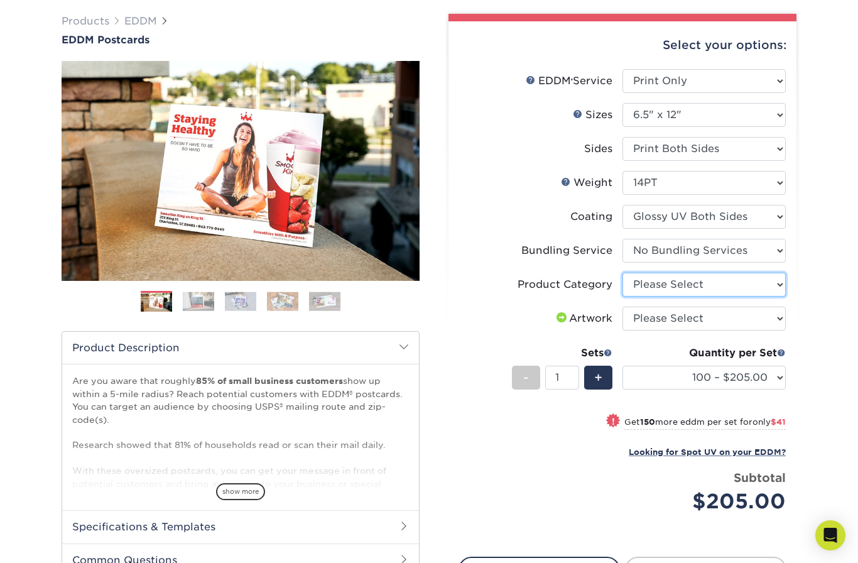
click at [765, 284] on select "Please Select Postcards" at bounding box center [703, 285] width 163 height 24
select select "9b7272e0-d6c8-4c3c-8e97-d3a1bcdab858"
click at [767, 326] on select "Please Select I will upload files I need a design - $150" at bounding box center [703, 319] width 163 height 24
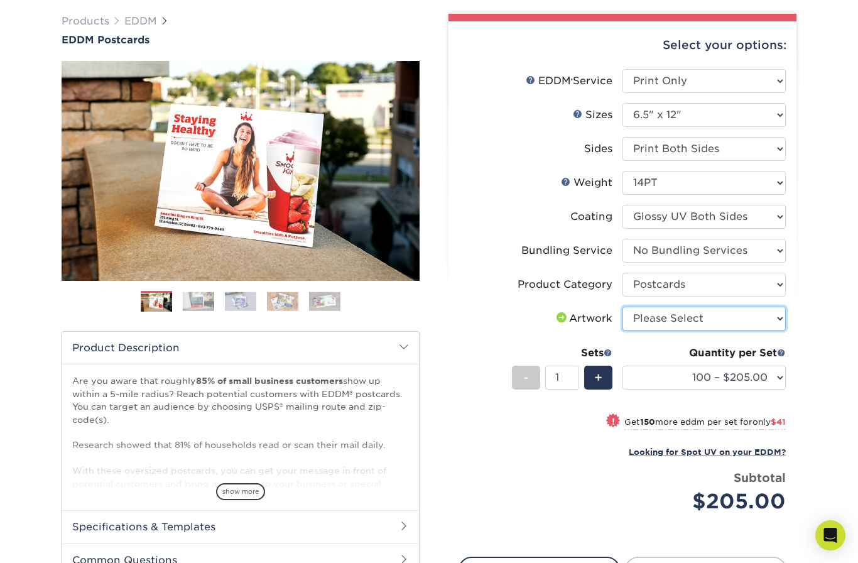
select select "upload"
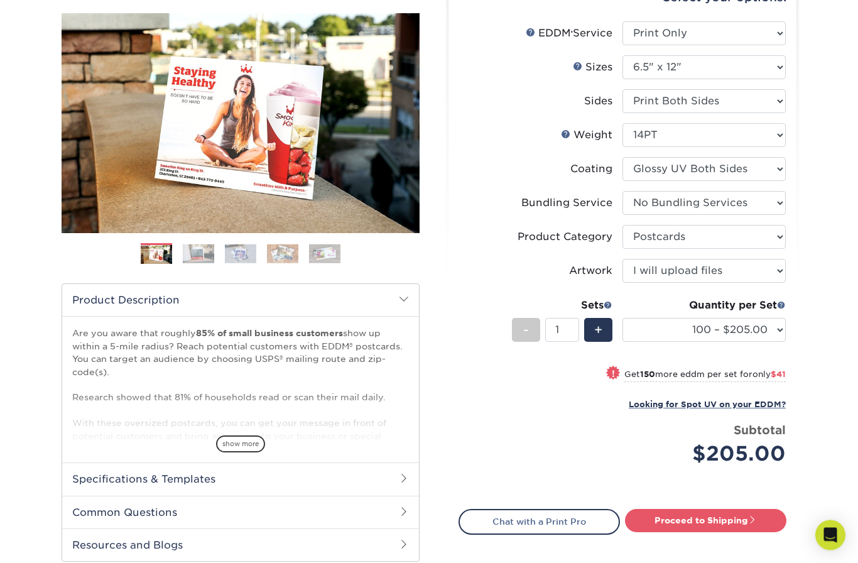
click at [769, 331] on select "100 – $205.00 250 – $246.00 500 – $270.00 1000 – $303.00 2500 – $518.00 5000 – …" at bounding box center [703, 330] width 163 height 24
select select "10000 – $1552.00"
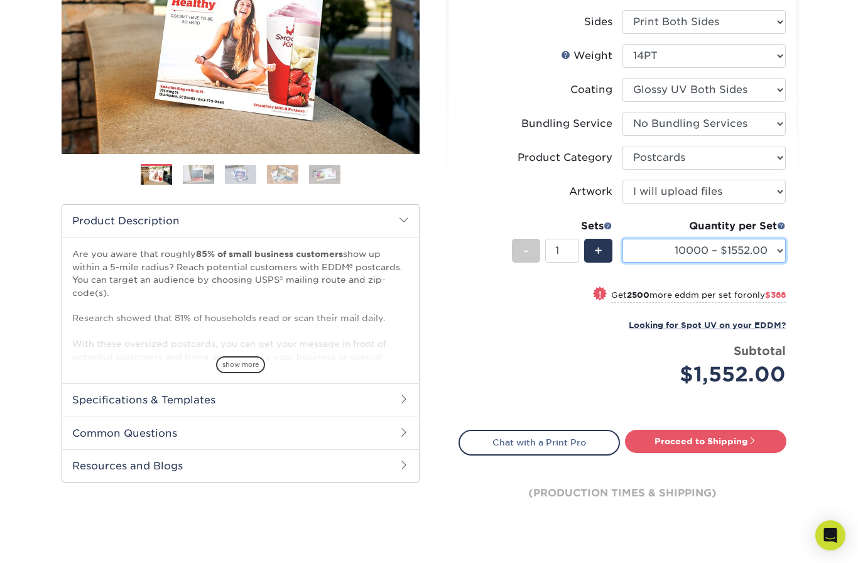
scroll to position [238, 0]
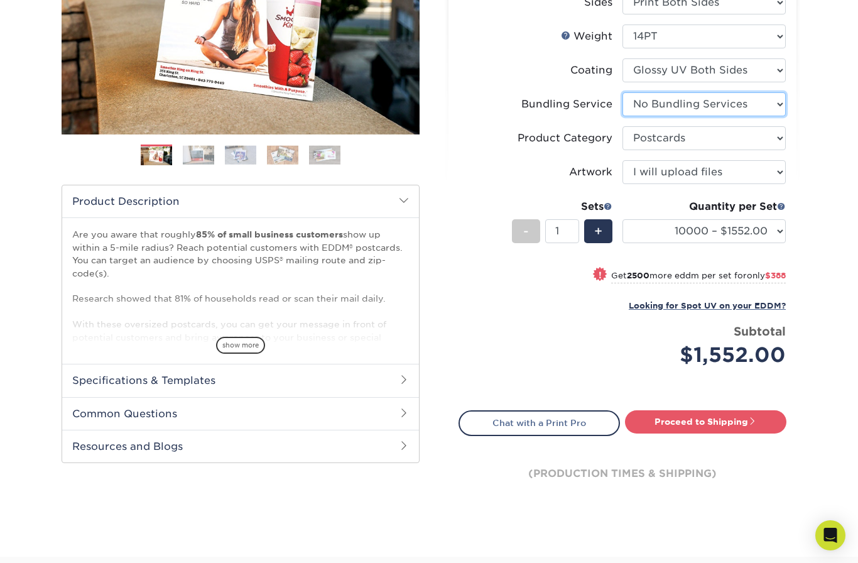
click at [766, 104] on select "Please Select No Bundling Services Yes, Bundles of 50 (+2 Days) Yes, Bundles of…" at bounding box center [703, 104] width 163 height 24
select select "5d566e05-ffea-4705-a23f-95bd227f1370"
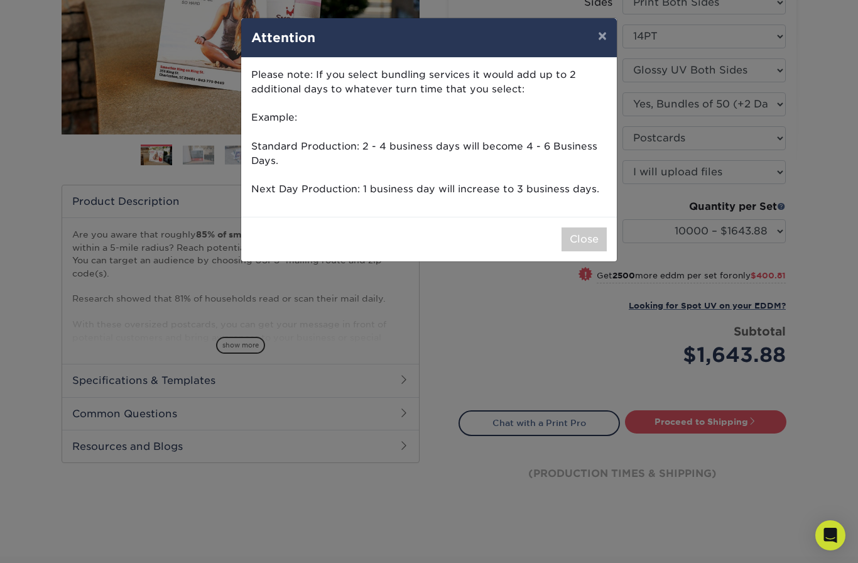
click at [577, 242] on button "Close" at bounding box center [584, 239] width 45 height 24
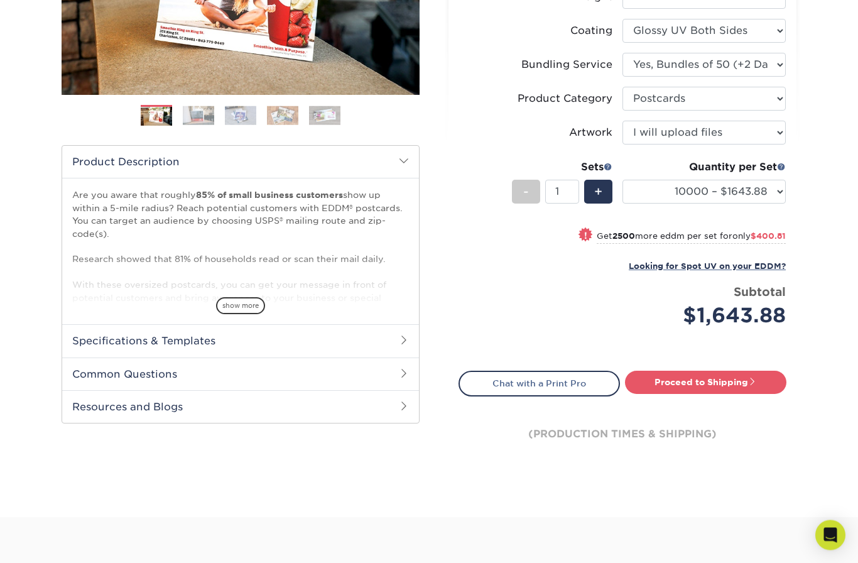
scroll to position [278, 0]
click at [741, 383] on link "Proceed to Shipping" at bounding box center [705, 382] width 161 height 23
type input "Set 1"
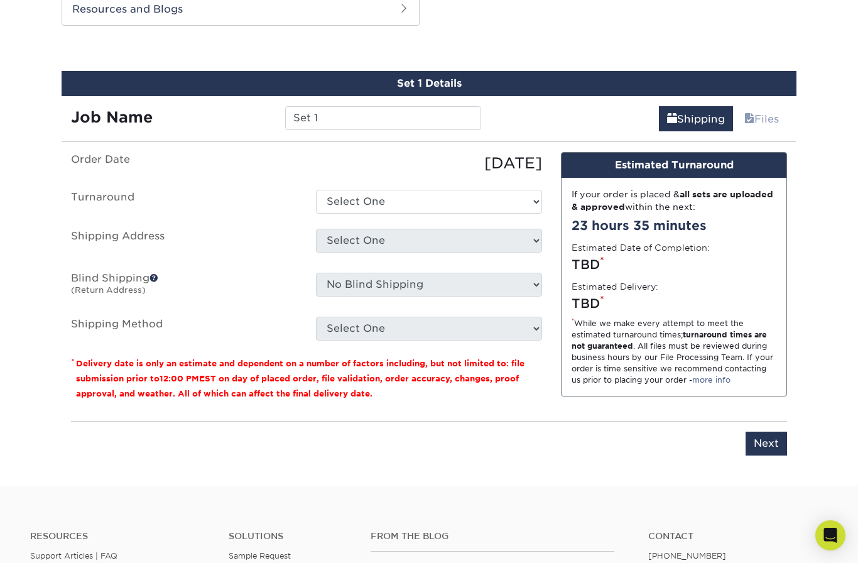
scroll to position [681, 0]
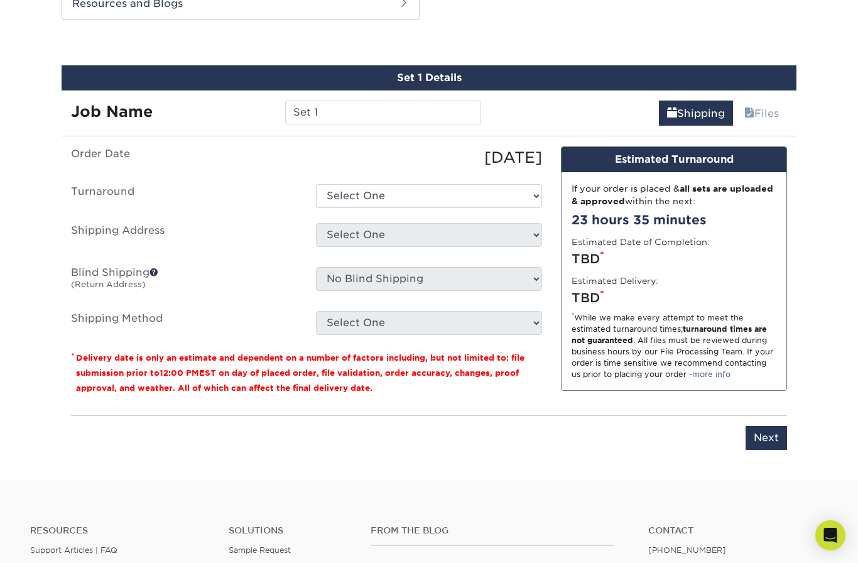
click at [524, 187] on select "Select One 2-4 Business Days 2 Day Next Business Day" at bounding box center [429, 196] width 226 height 24
select select "cf71708a-b01c-470c-a070-08bcc309c383"
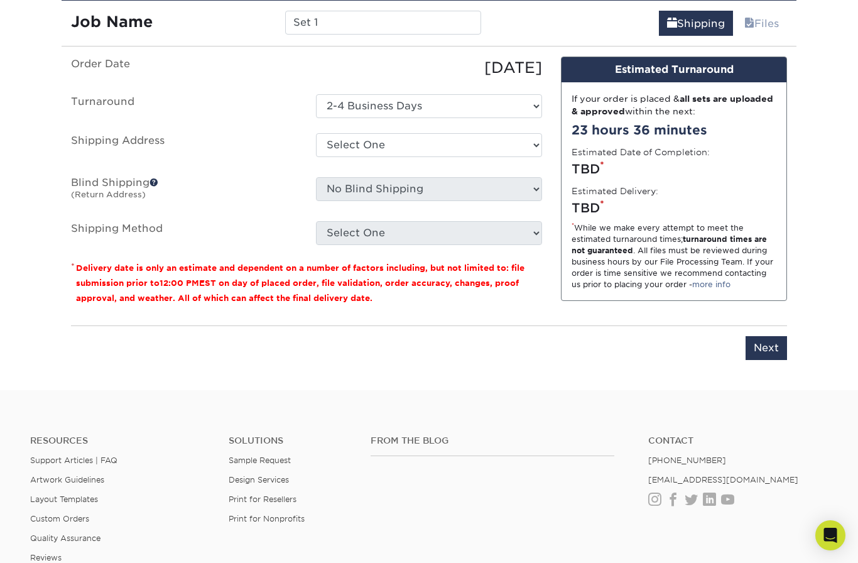
scroll to position [769, 0]
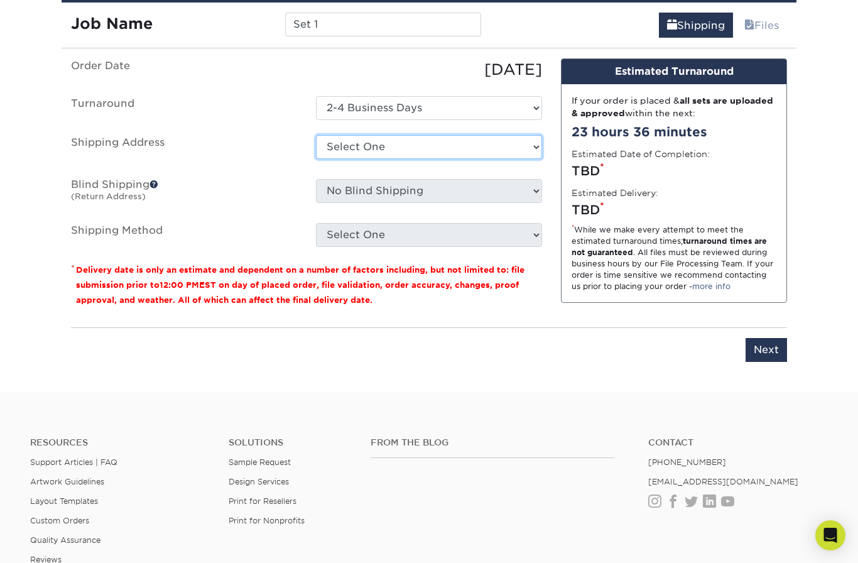
click at [531, 144] on select "Select One + Add New Address - Login" at bounding box center [429, 147] width 226 height 24
select select "newaddress"
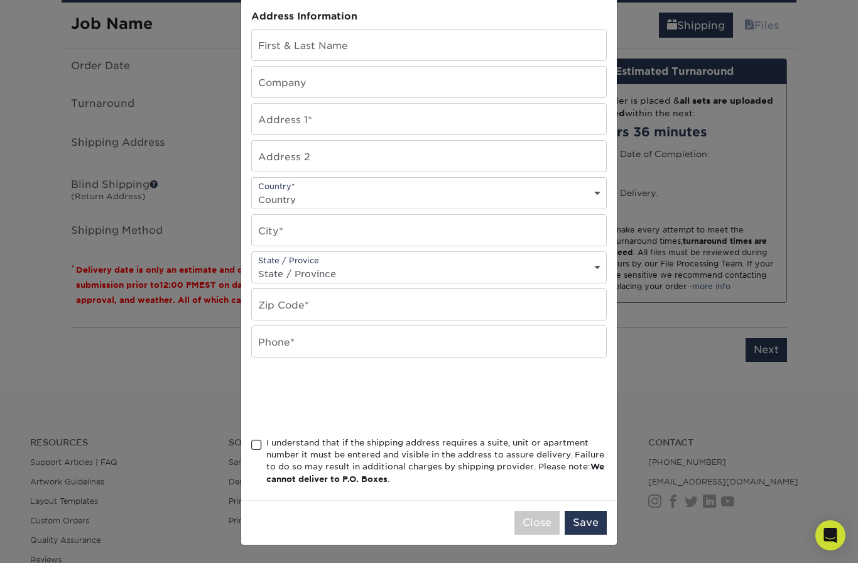
scroll to position [128, 0]
click at [562, 305] on input "text" at bounding box center [429, 304] width 354 height 31
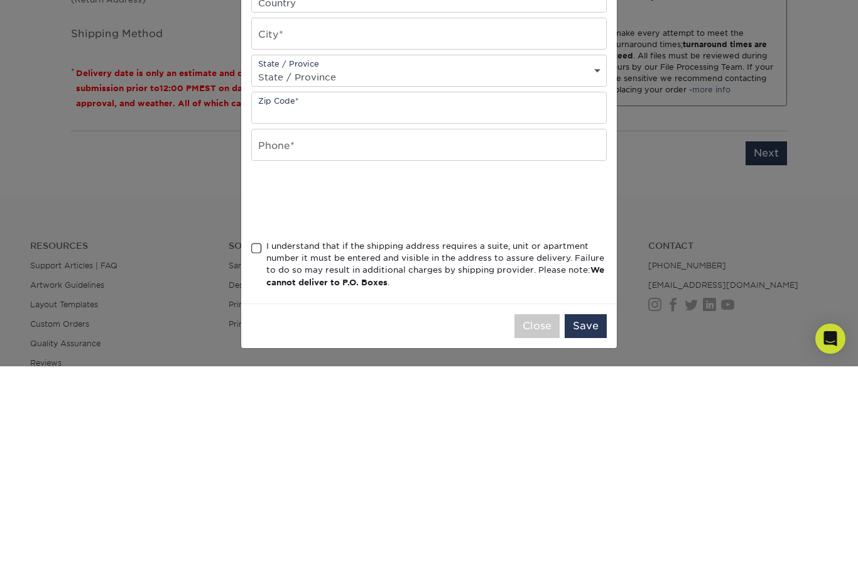
type input "[PERSON_NAME]"
type input "[STREET_ADDRESS]"
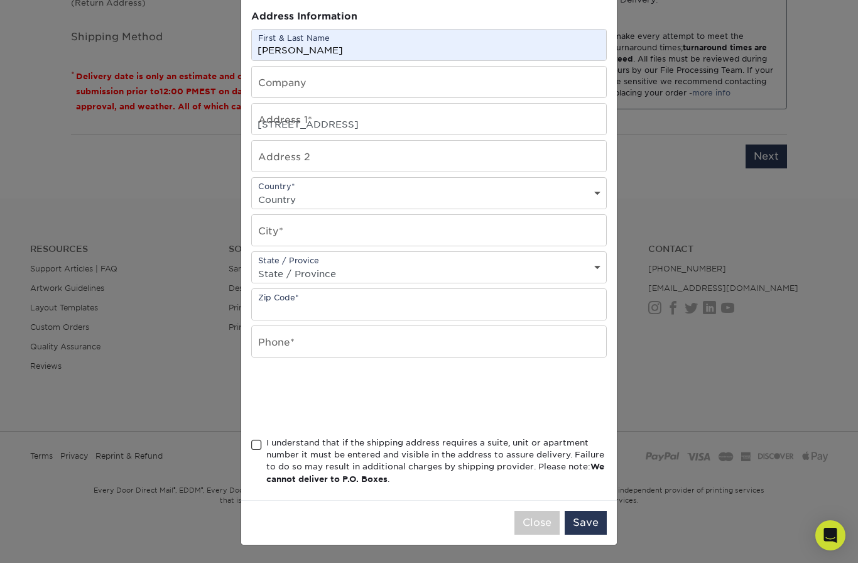
select select "US"
type input "[GEOGRAPHIC_DATA]"
select select "MN"
type input "55112"
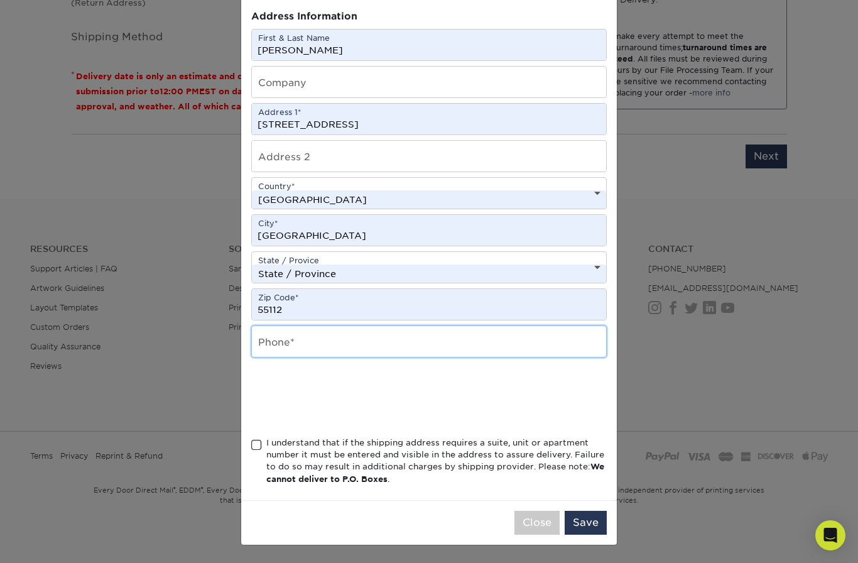
type input "6124799992"
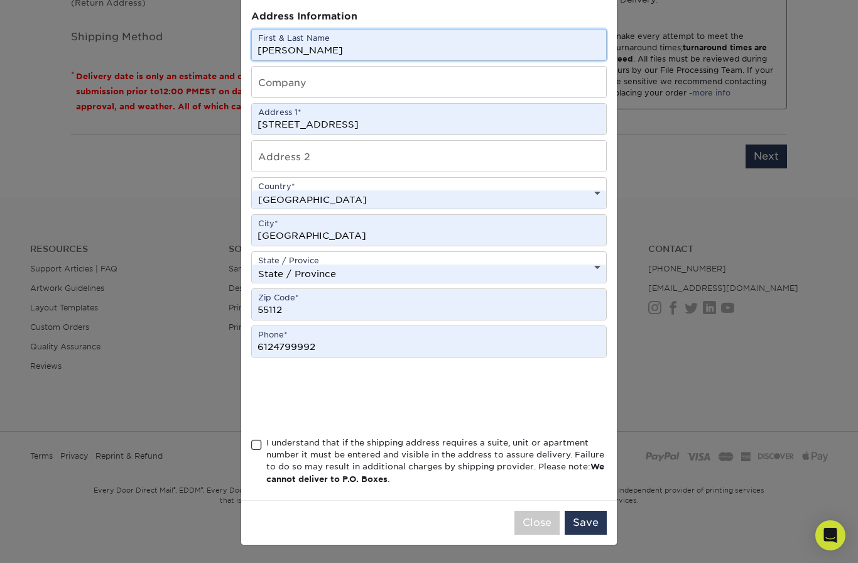
click at [388, 47] on input "[PERSON_NAME]" at bounding box center [429, 45] width 354 height 31
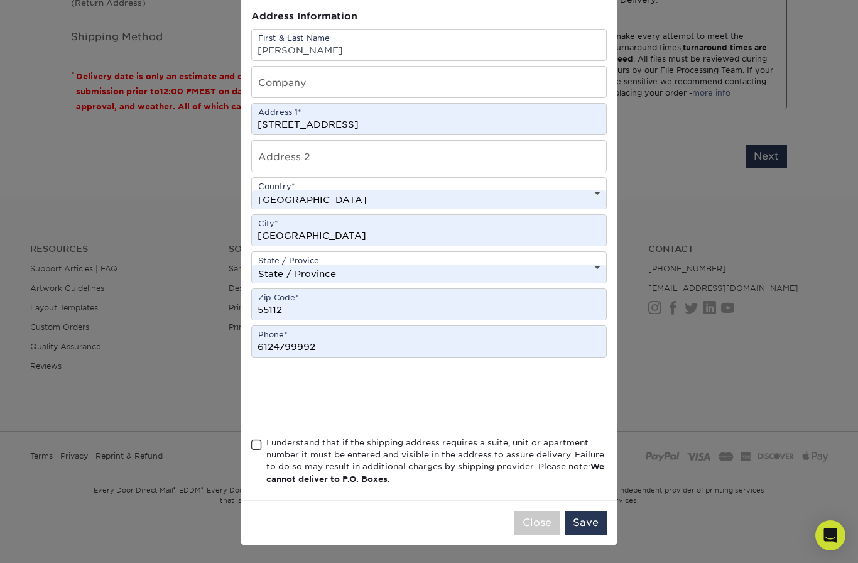
scroll to position [128, 0]
type input "[PERSON_NAME]"
click at [261, 448] on span at bounding box center [256, 445] width 11 height 12
click at [0, 0] on input "I understand that if the shipping address requires a suite, unit or apartment n…" at bounding box center [0, 0] width 0 height 0
click at [590, 523] on button "Save" at bounding box center [586, 523] width 42 height 24
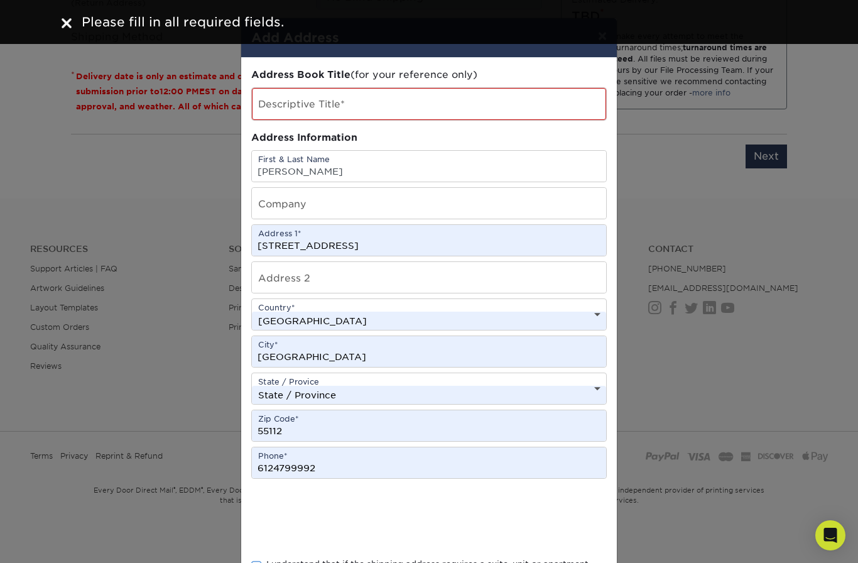
scroll to position [0, 0]
click at [276, 103] on input "text" at bounding box center [429, 104] width 354 height 32
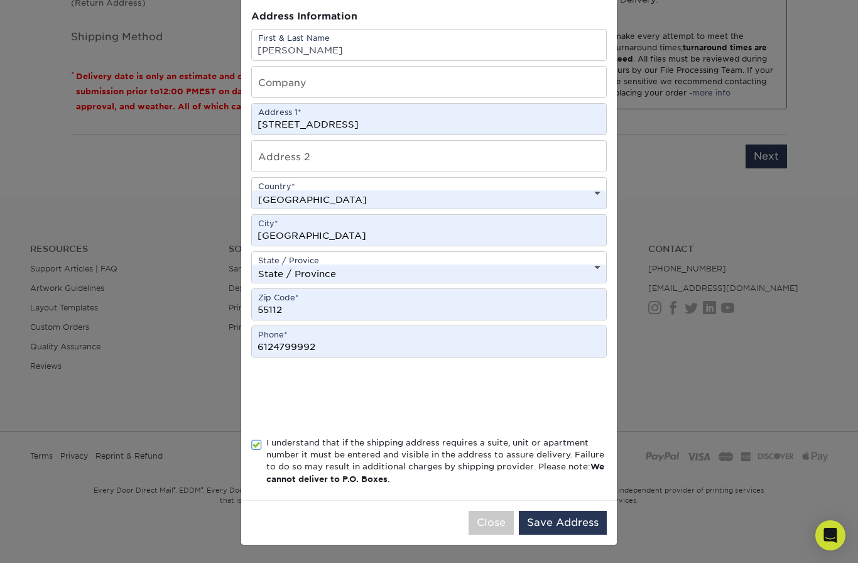
scroll to position [129, 0]
type input "Def"
click at [558, 523] on button "Save Address" at bounding box center [563, 523] width 88 height 24
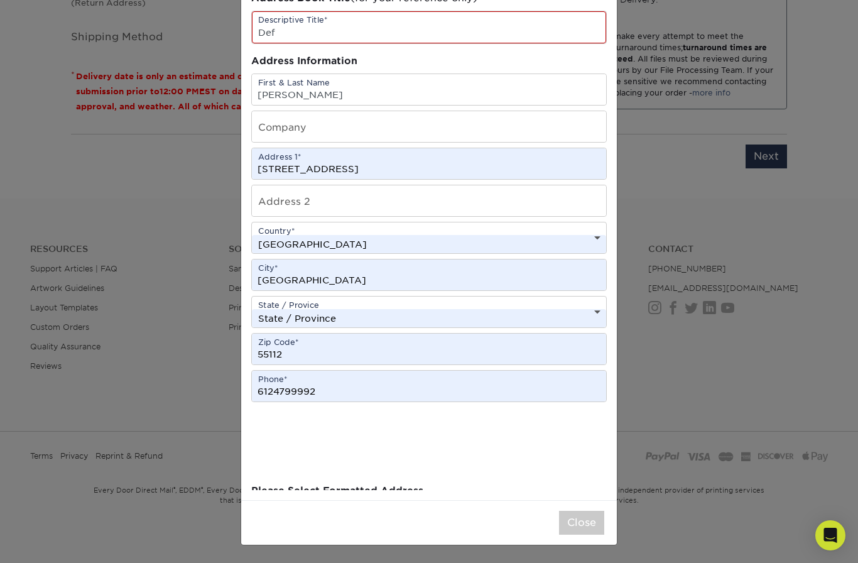
scroll to position [0, 0]
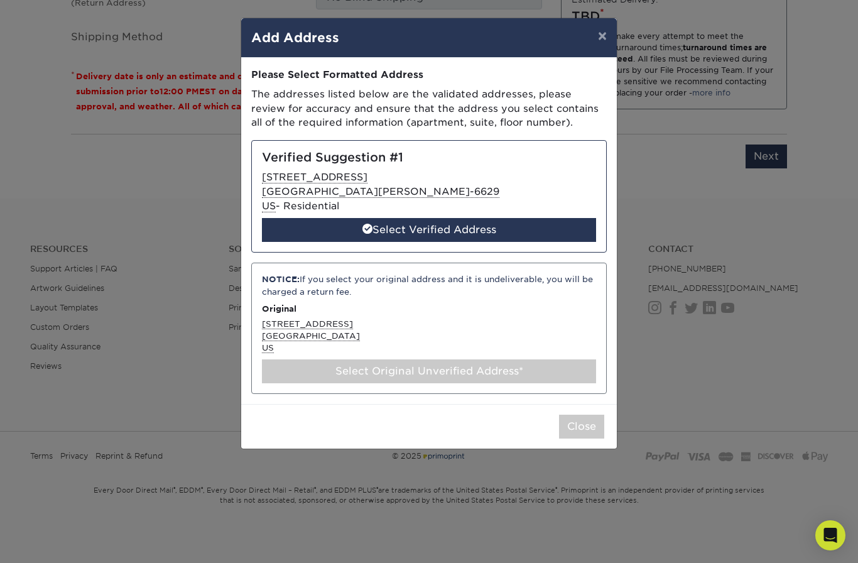
click at [558, 219] on div "Select Verified Address" at bounding box center [429, 230] width 334 height 24
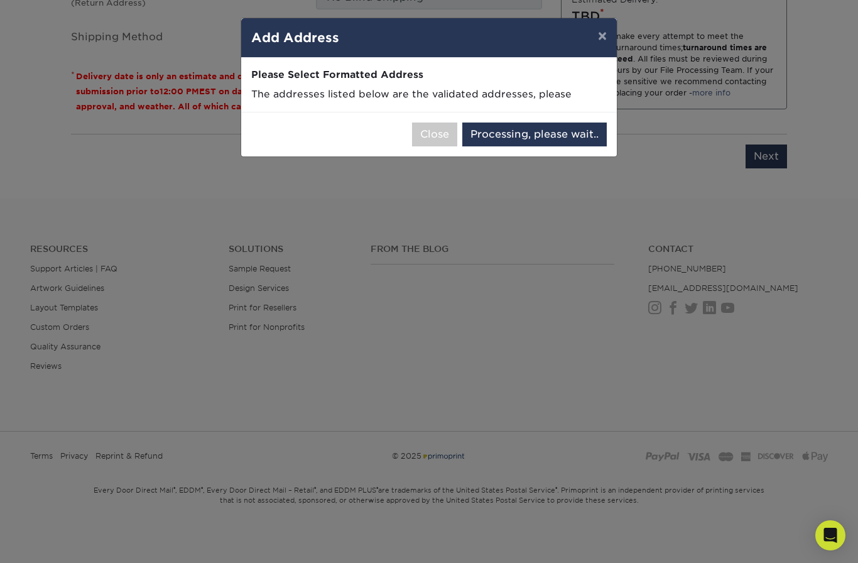
select select "285620"
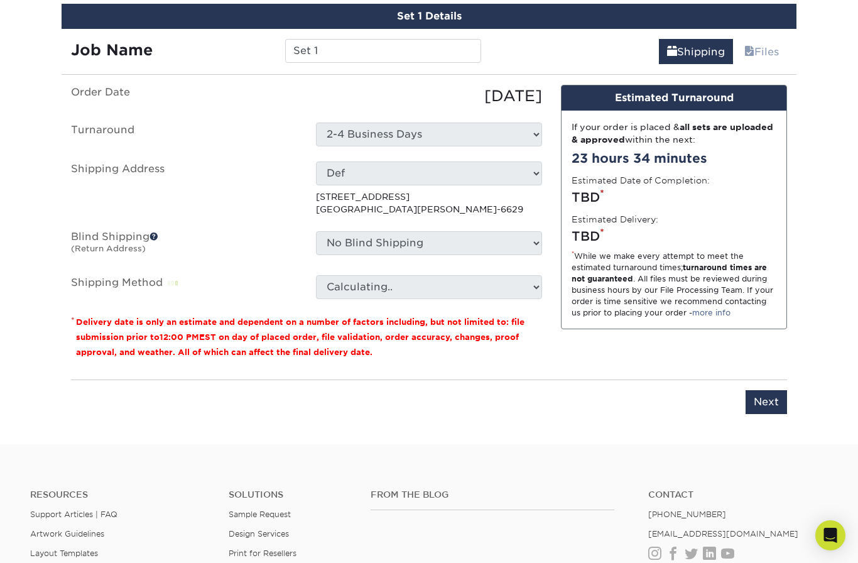
scroll to position [741, 0]
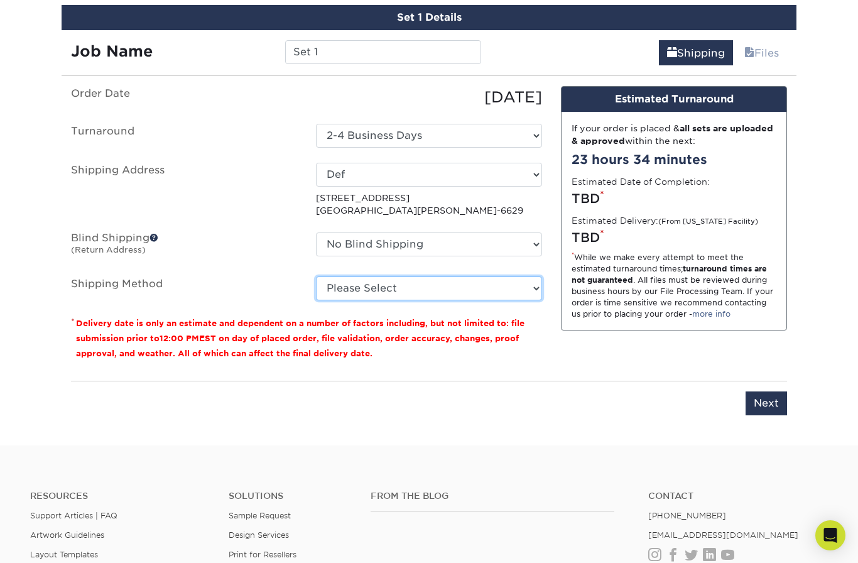
click at [533, 286] on select "Please Select Ground Shipping (+$363.68) 3 Day Shipping Service (+$418.73) 2 Da…" at bounding box center [429, 288] width 226 height 24
click at [535, 281] on select "Please Select Ground Shipping (+$363.68) 3 Day Shipping Service (+$418.73) 2 Da…" at bounding box center [429, 288] width 226 height 24
select select "03"
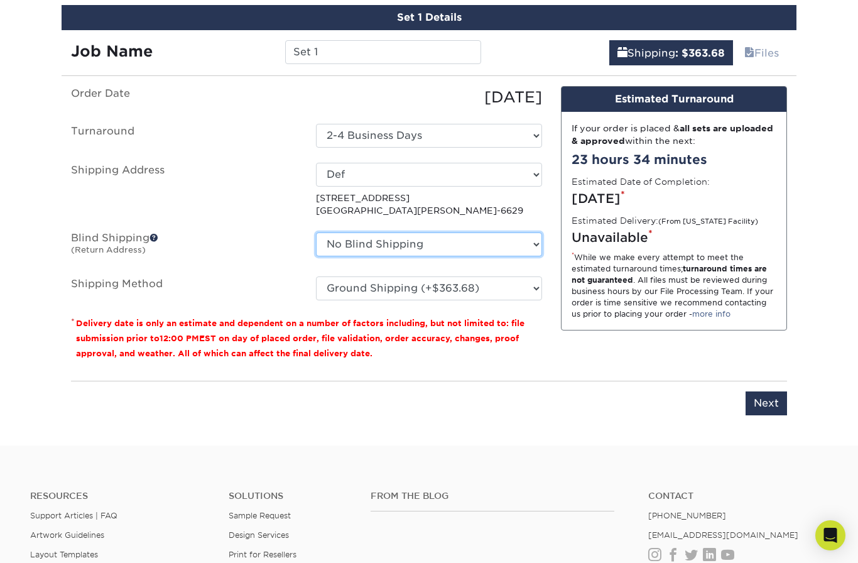
click at [533, 236] on select "No Blind Shipping + Add New Address" at bounding box center [429, 244] width 226 height 24
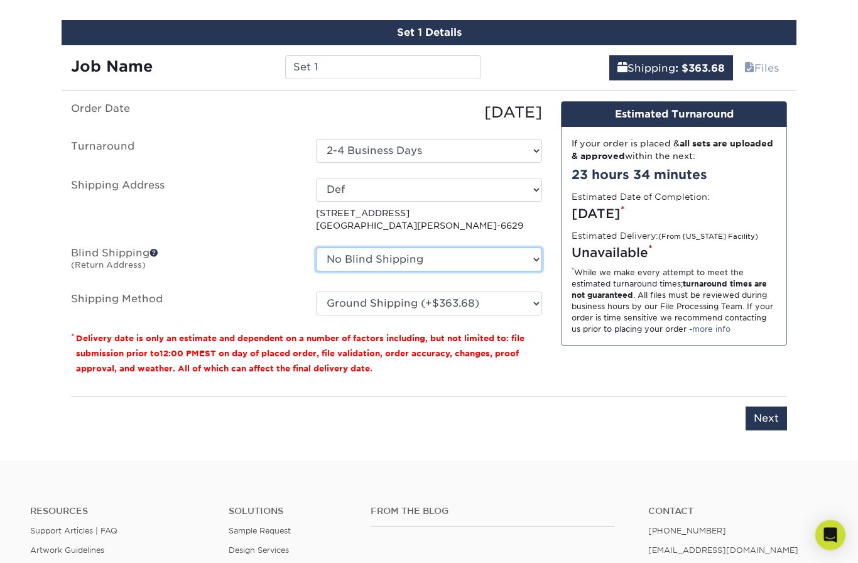
scroll to position [726, 0]
click at [771, 418] on input "Next" at bounding box center [766, 418] width 41 height 24
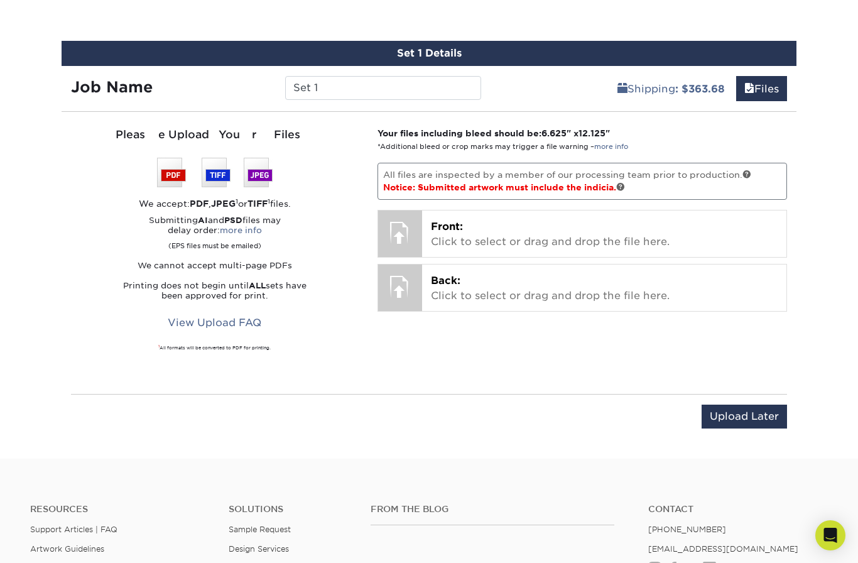
click at [738, 417] on input "Upload Later" at bounding box center [744, 417] width 85 height 24
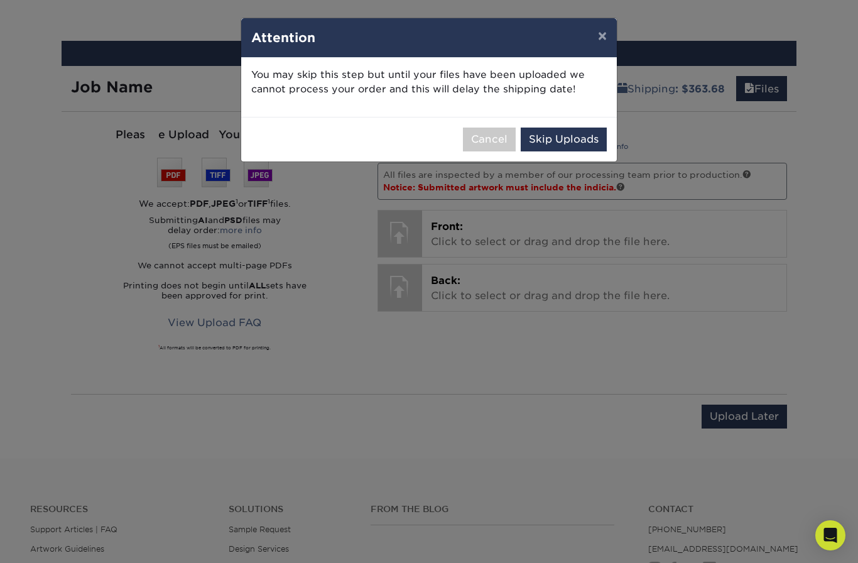
scroll to position [757, 0]
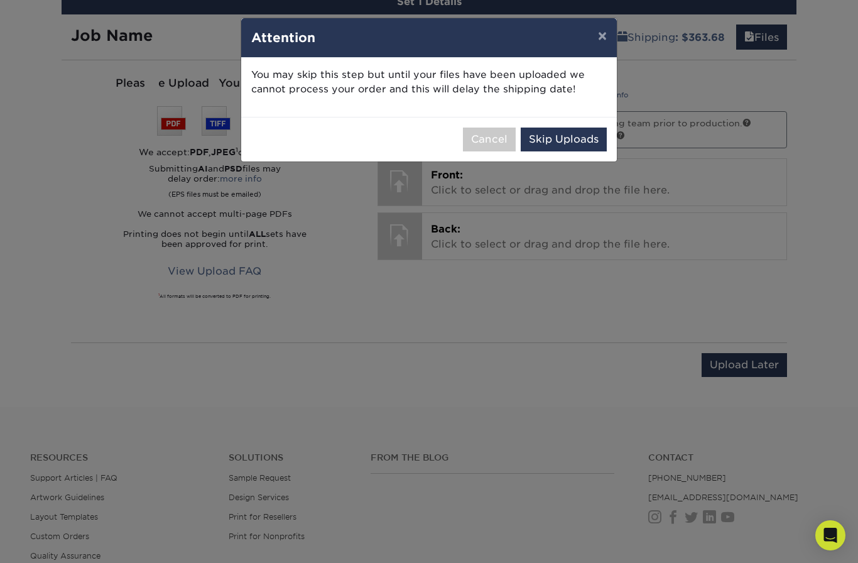
click at [567, 141] on button "Skip Uploads" at bounding box center [564, 140] width 86 height 24
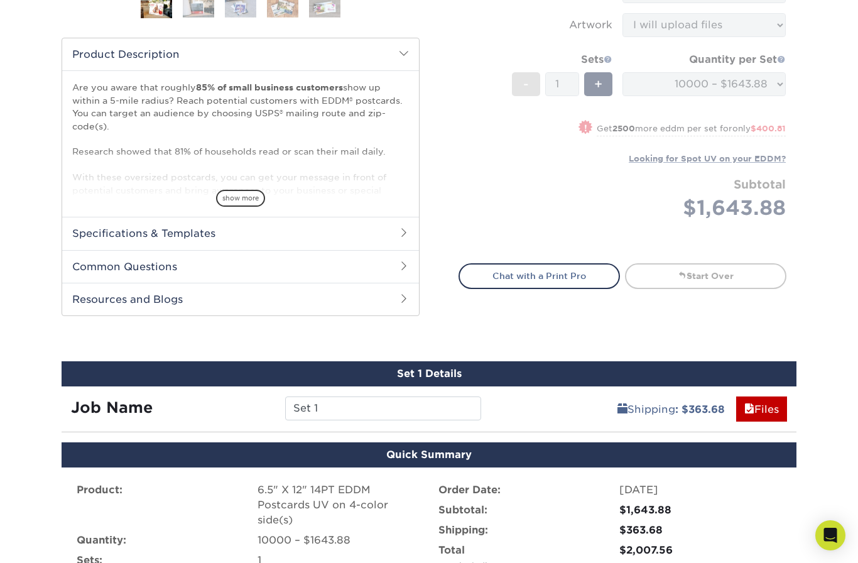
scroll to position [383, 0]
